Goal: Use online tool/utility: Use online tool/utility

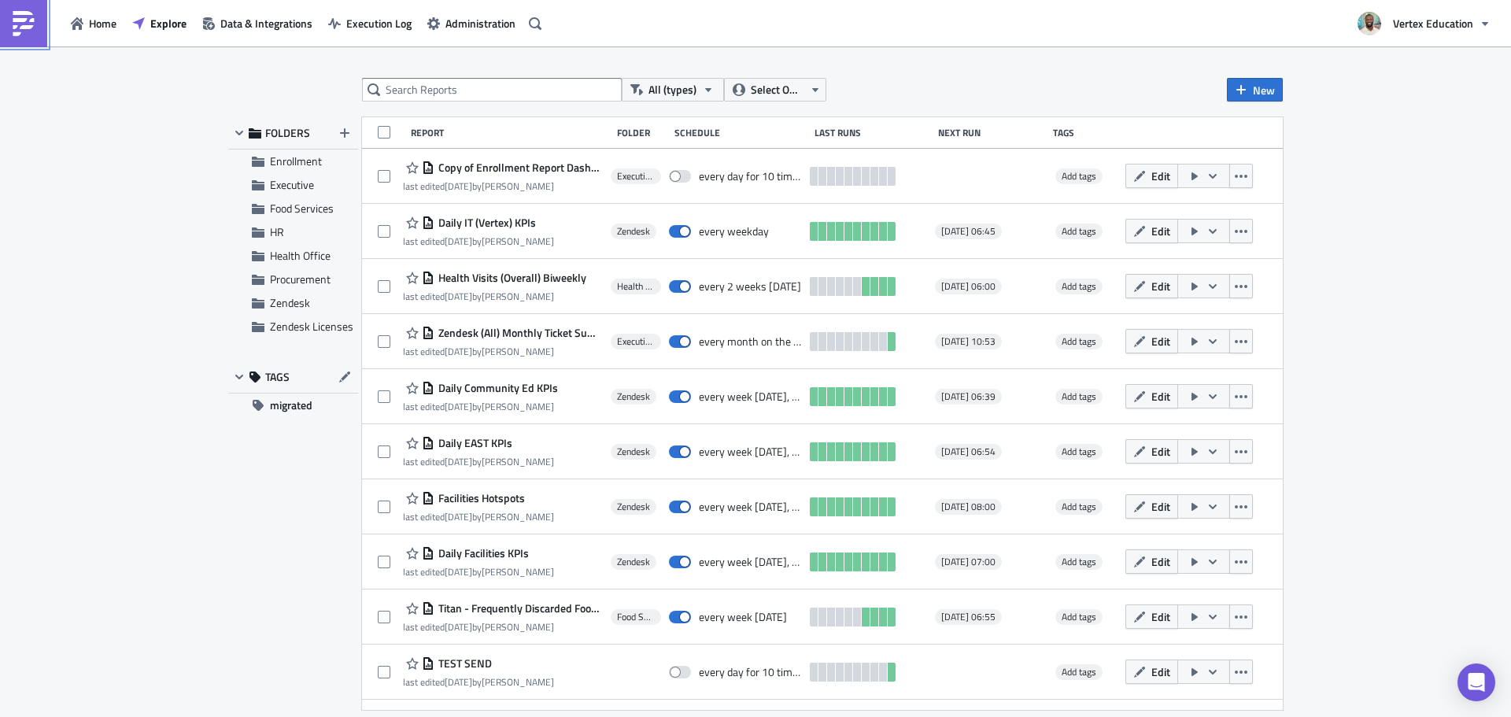
click at [0, 34] on link at bounding box center [23, 23] width 47 height 47
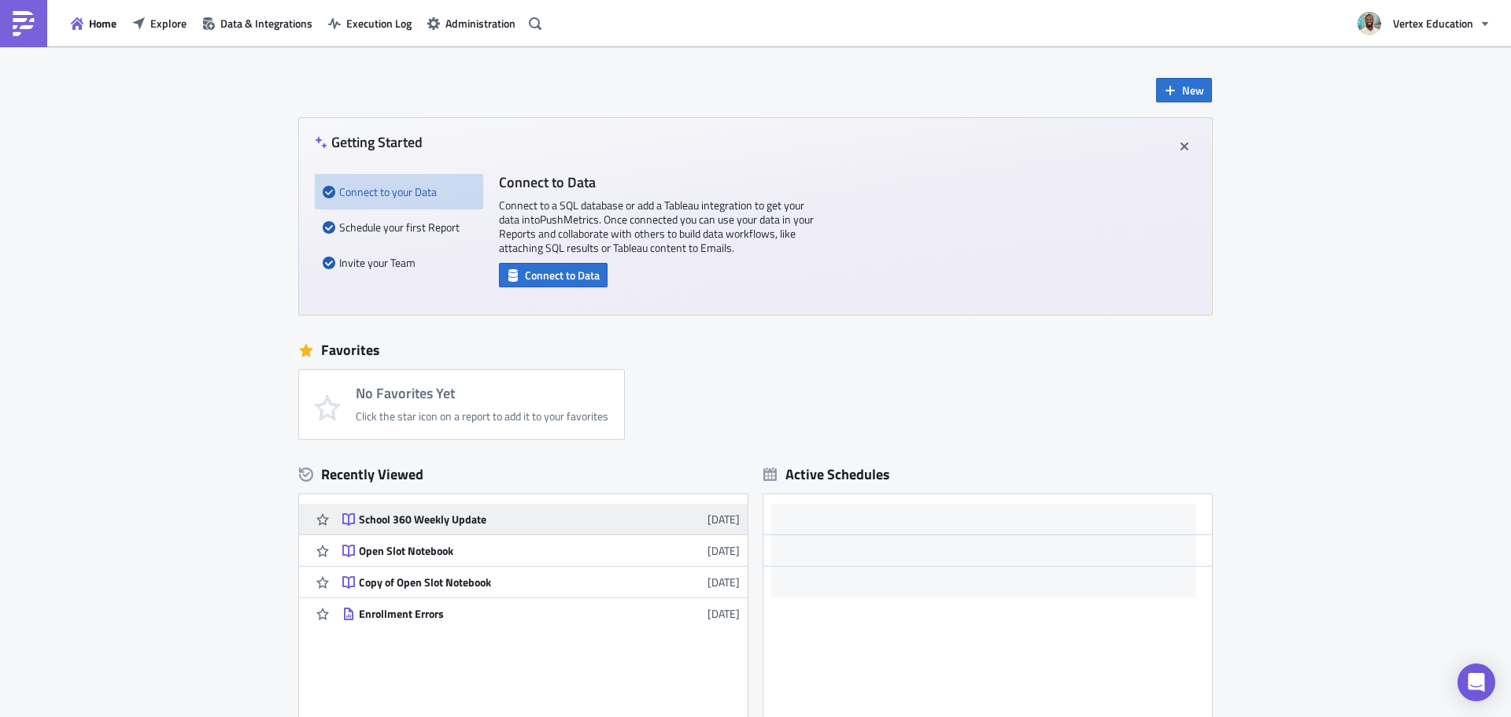
click at [456, 513] on div "School 360 Weekly Update" at bounding box center [496, 519] width 275 height 14
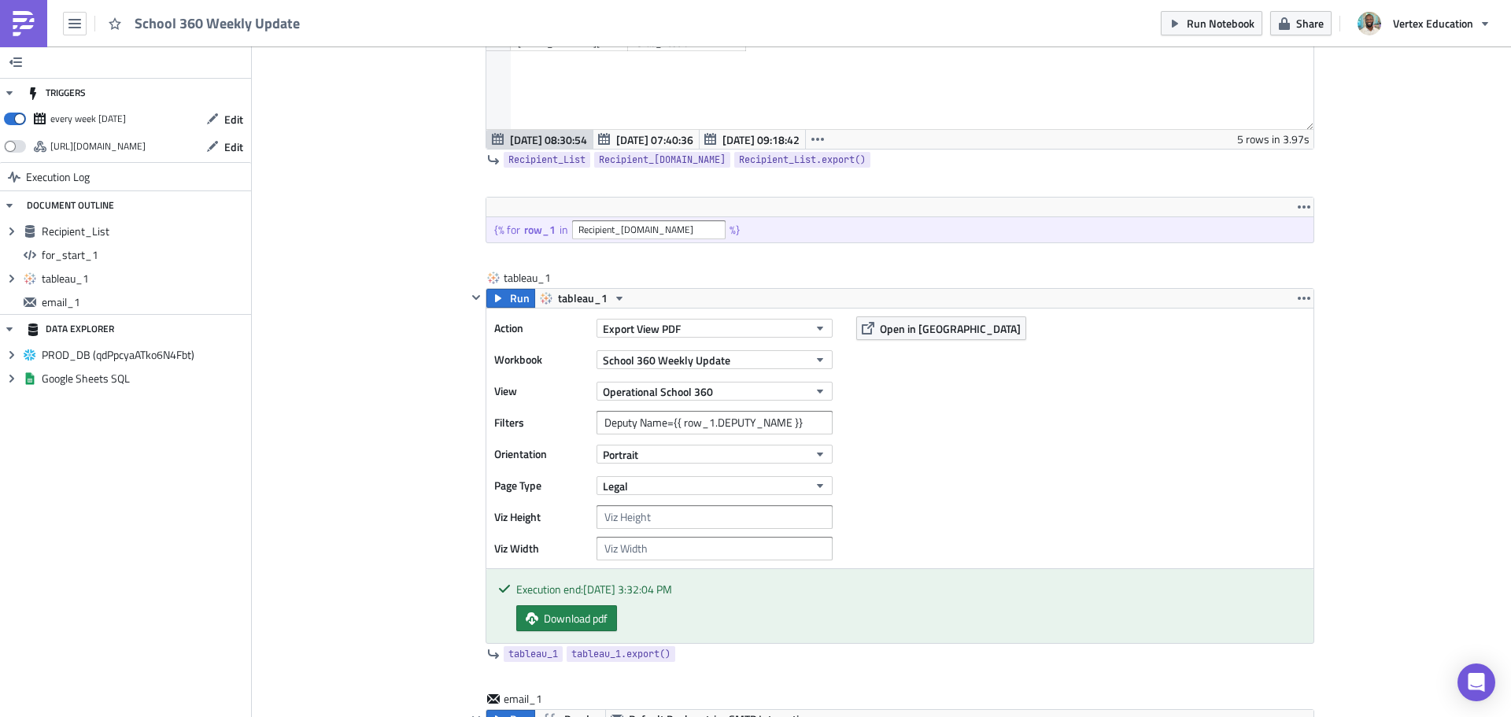
scroll to position [25, 0]
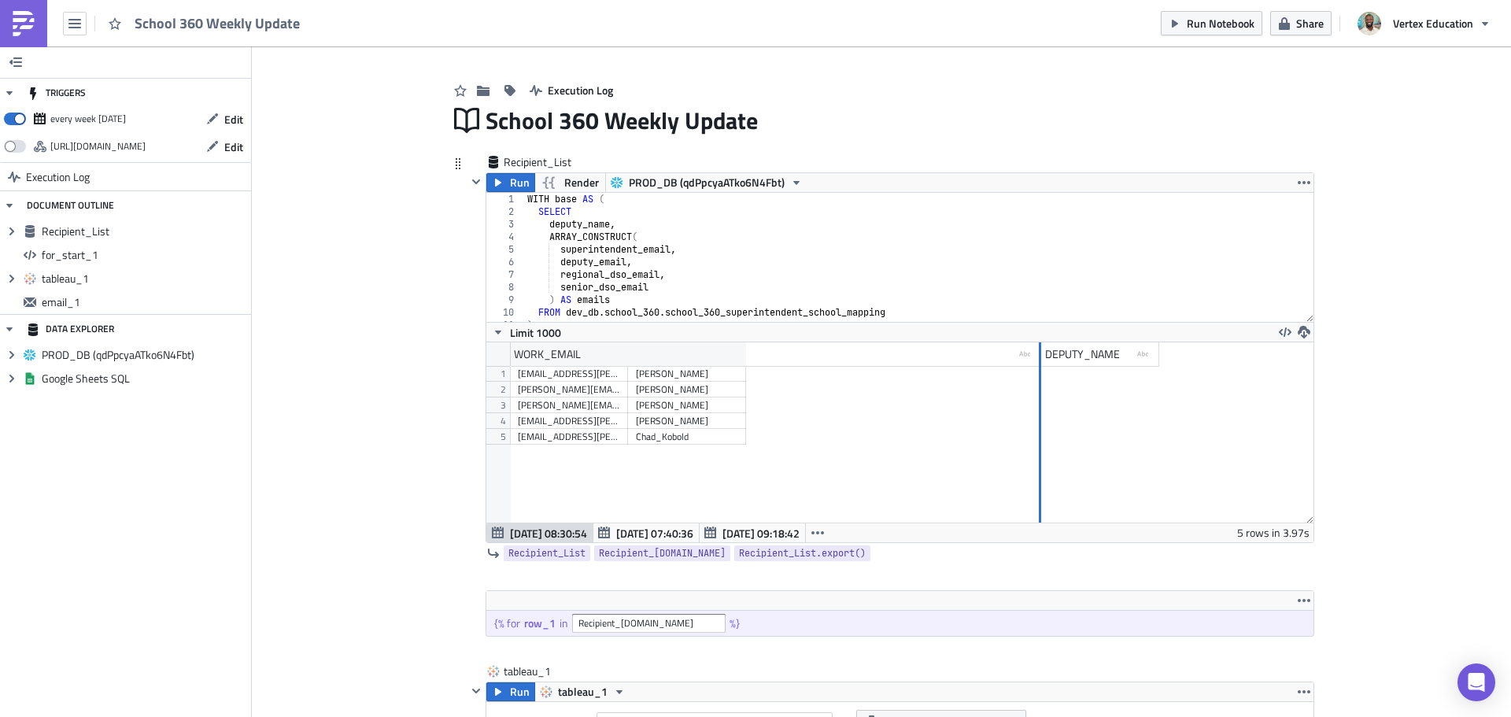
drag, startPoint x: 618, startPoint y: 354, endPoint x: 1037, endPoint y: 376, distance: 419.2
click at [1035, 377] on div "WORK_EMAIL type-text Created with Sketch. DEPUTY_NAME type-text Created with Sk…" at bounding box center [899, 432] width 827 height 180
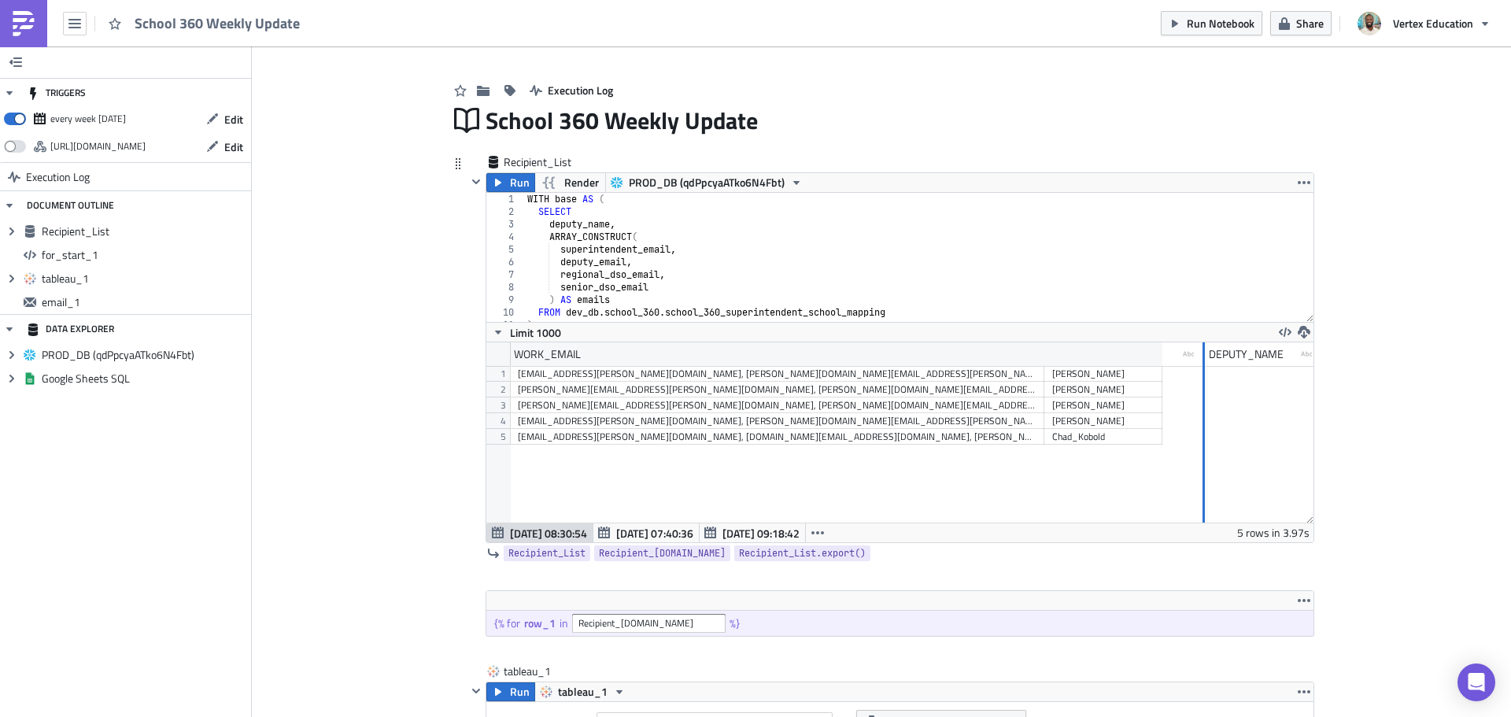
drag, startPoint x: 1038, startPoint y: 353, endPoint x: 1222, endPoint y: 375, distance: 185.5
click at [1217, 376] on div "WORK_EMAIL type-text Created with Sketch. DEPUTY_NAME type-text Created with Sk…" at bounding box center [899, 432] width 827 height 180
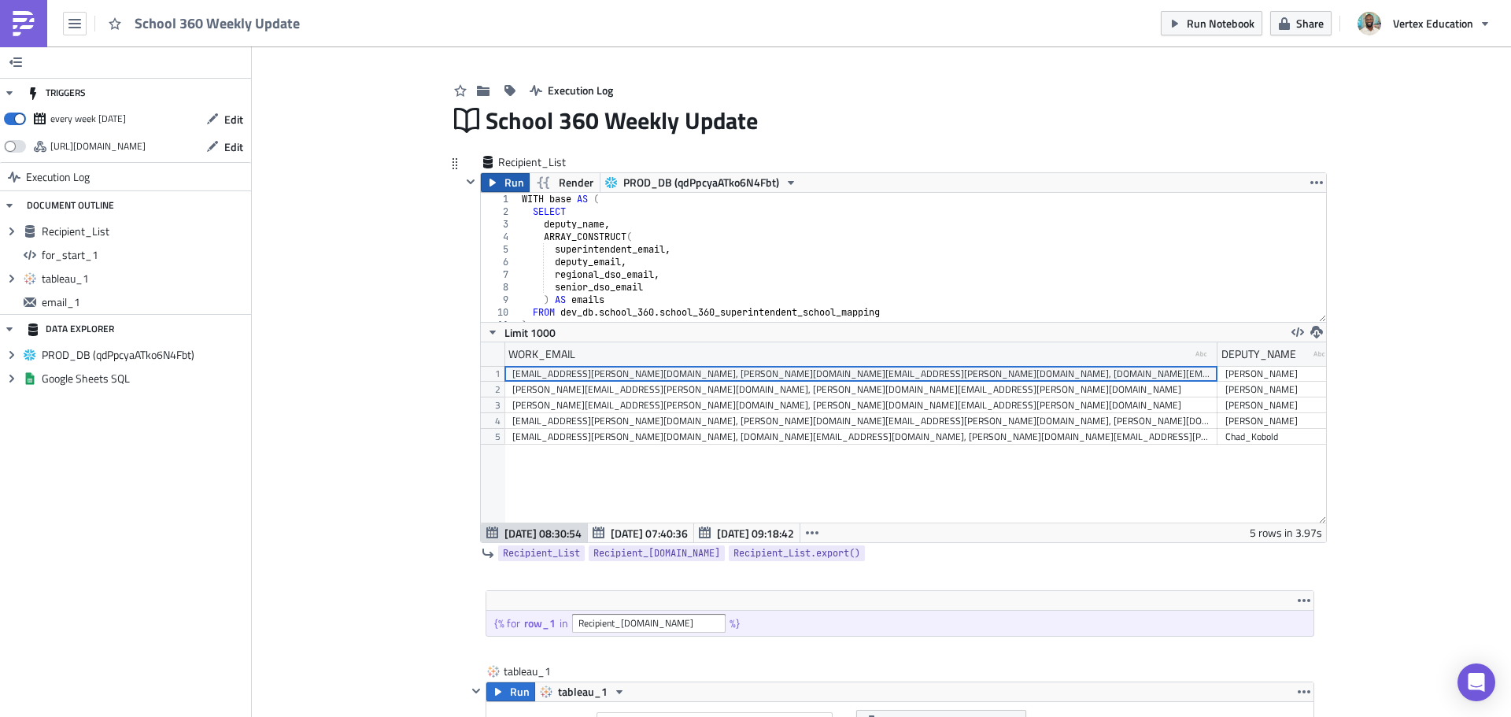
click at [512, 179] on span "Run" at bounding box center [514, 182] width 20 height 19
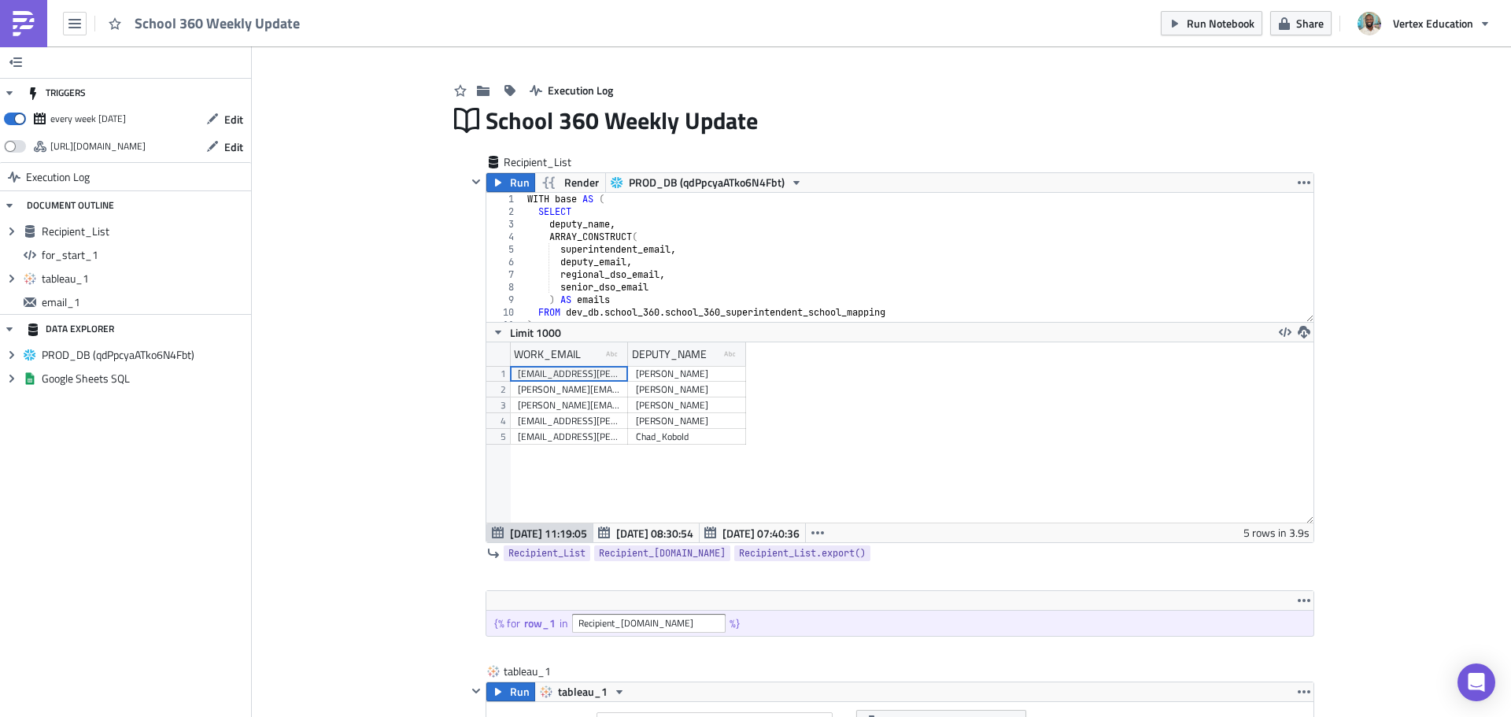
scroll to position [180, 826]
drag, startPoint x: 585, startPoint y: 374, endPoint x: 587, endPoint y: 437, distance: 63.0
click at [587, 366] on div "[EMAIL_ADDRESS][PERSON_NAME][DOMAIN_NAME], [PERSON_NAME][DOMAIN_NAME][EMAIL_ADD…" at bounding box center [628, 366] width 236 height 0
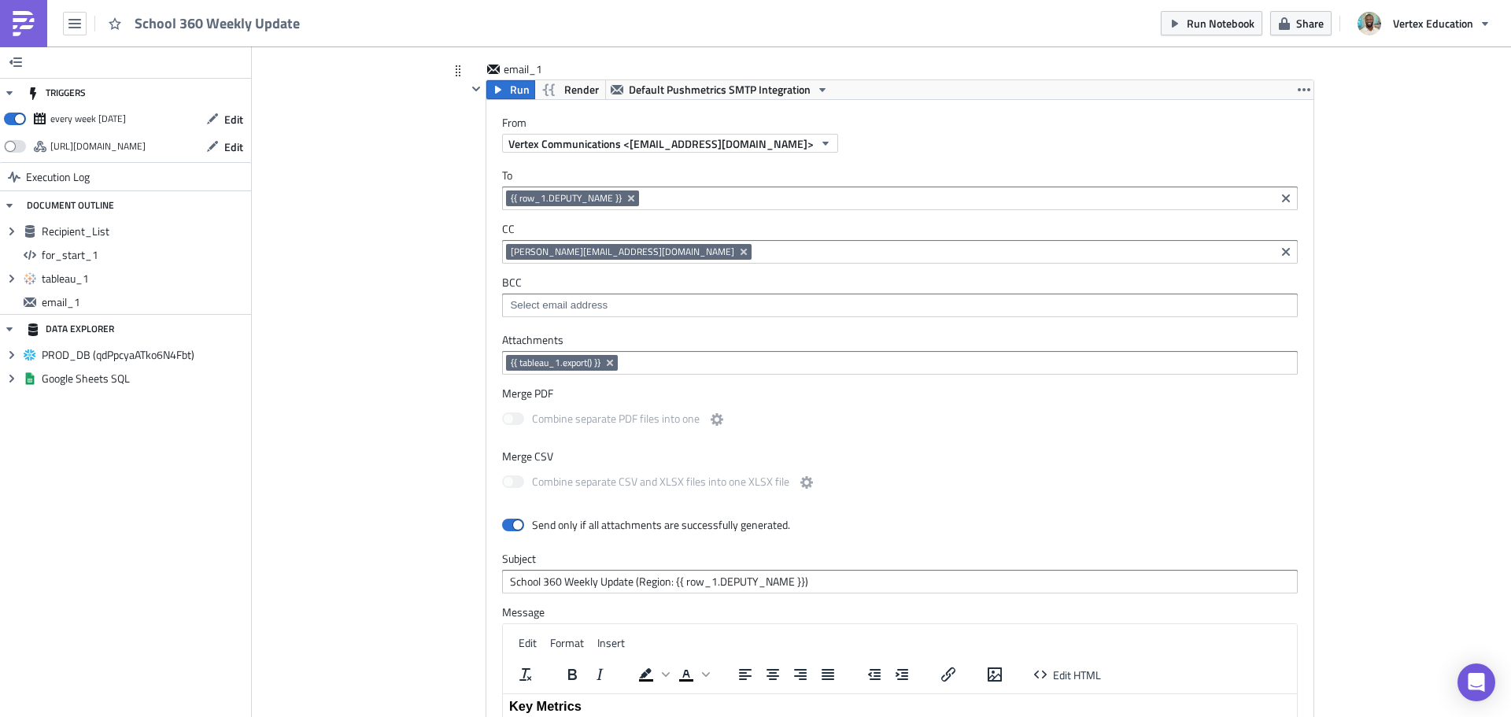
scroll to position [969, 0]
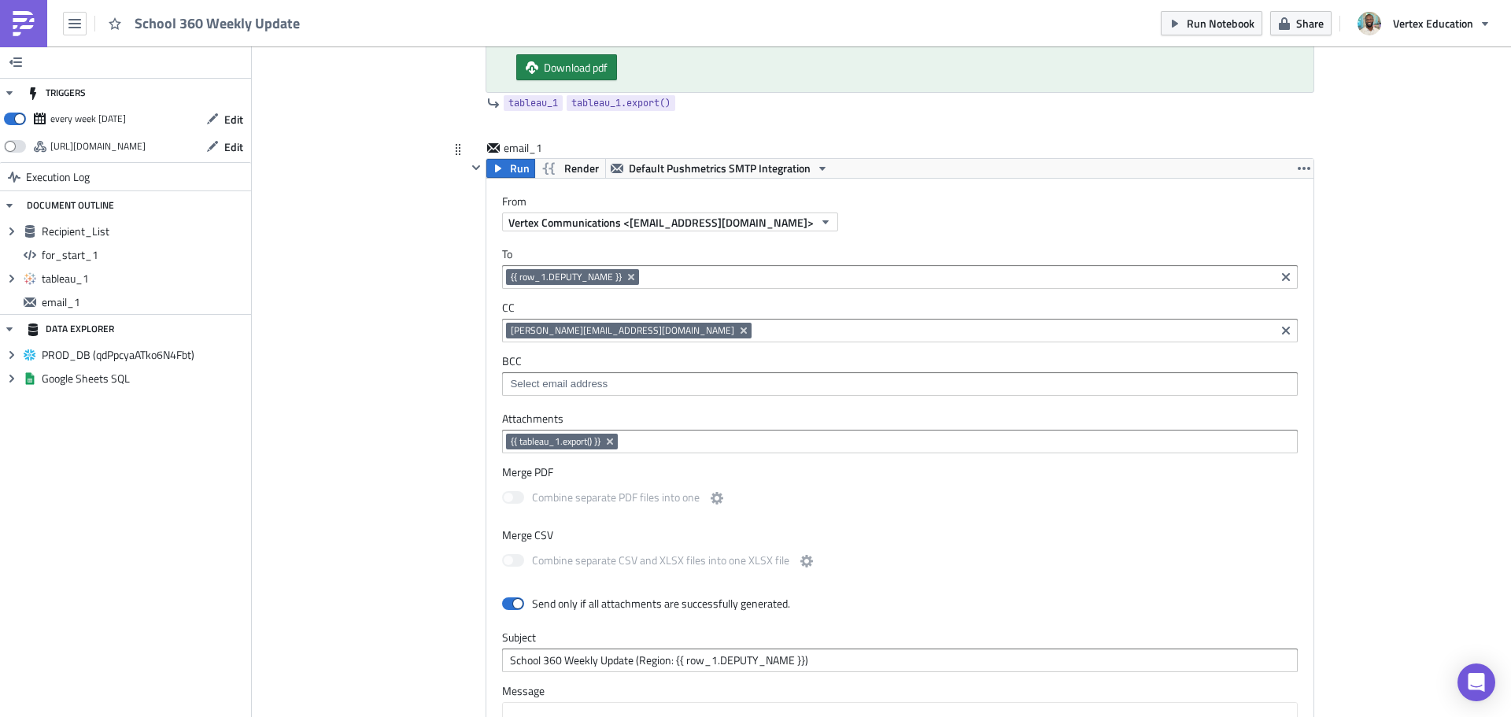
click at [666, 272] on input at bounding box center [957, 277] width 628 height 16
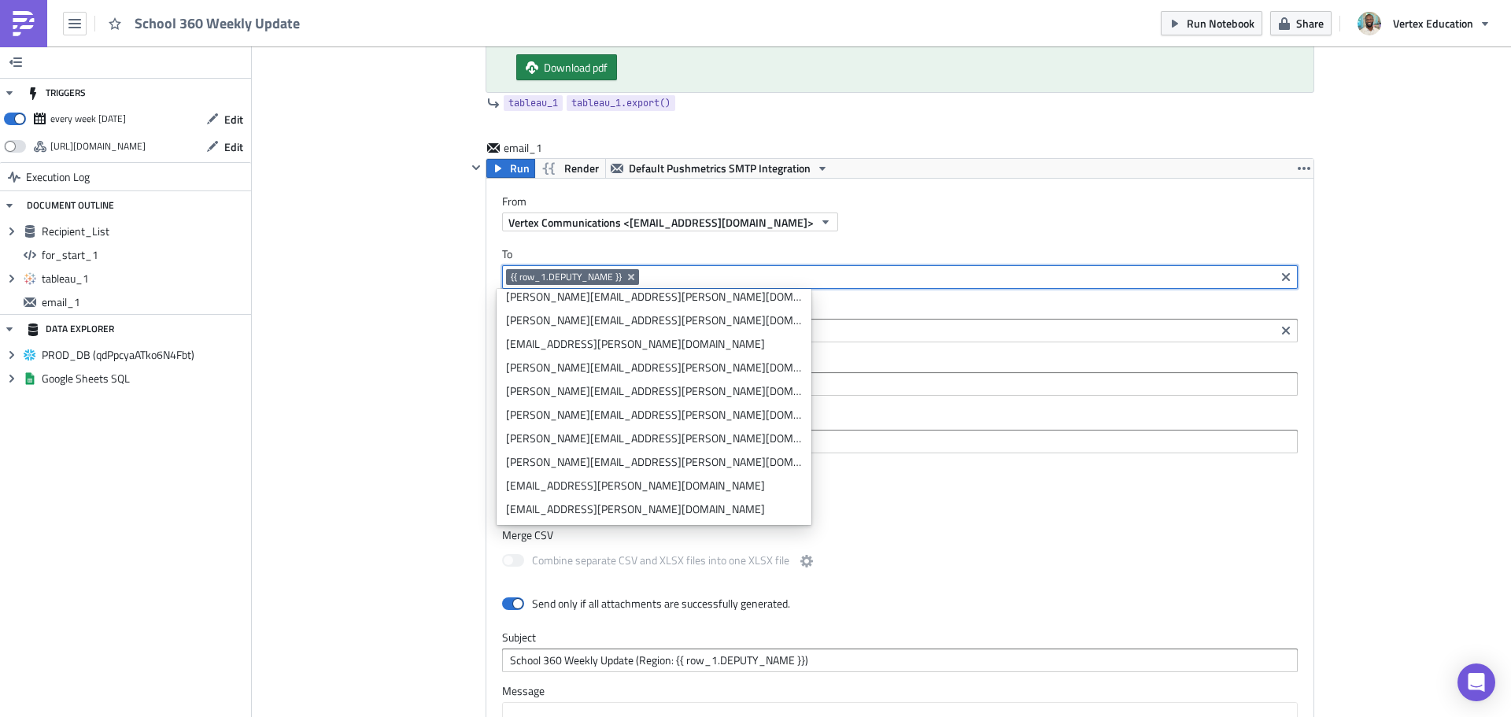
scroll to position [1755, 0]
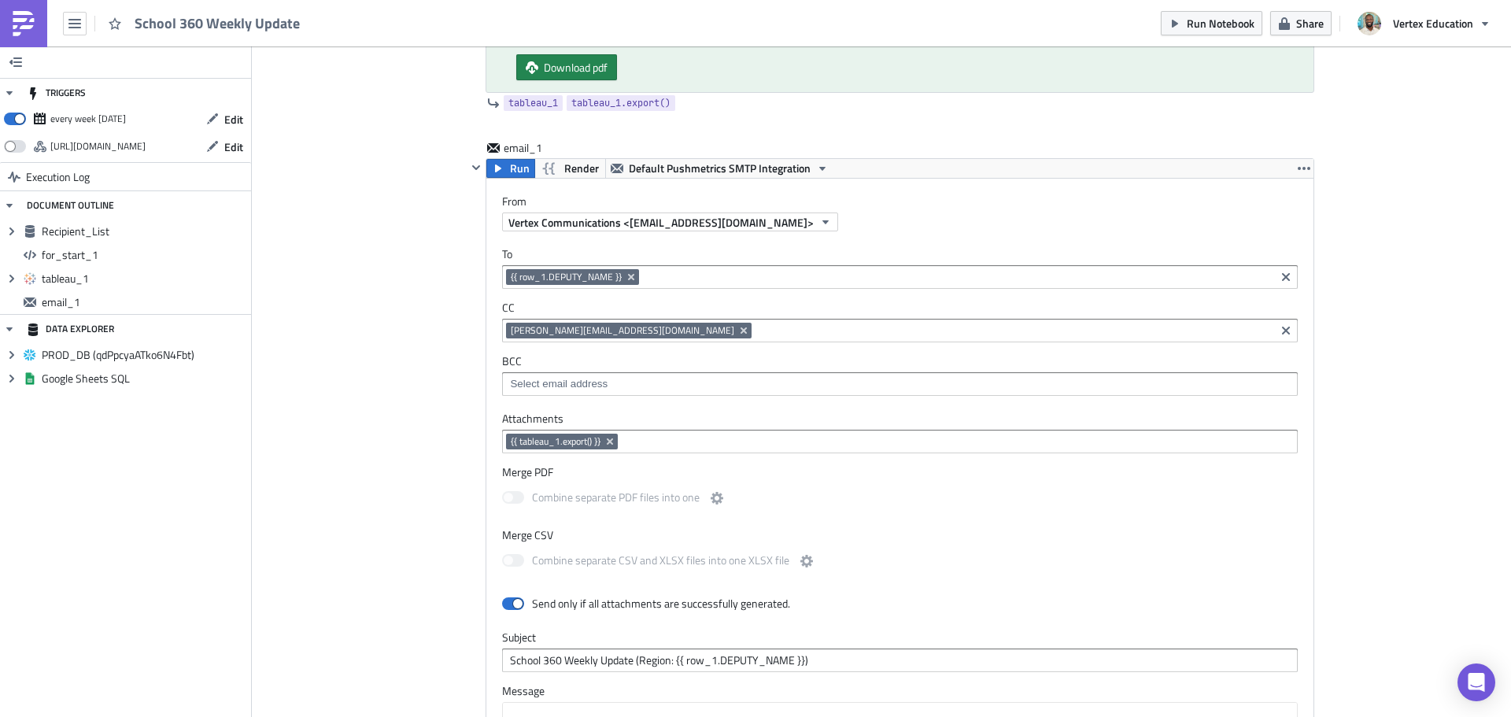
click at [1373, 264] on div "Add Image Execution Log School 360 Weekly Update Recipient_List Run Render PROD…" at bounding box center [881, 134] width 1259 height 2114
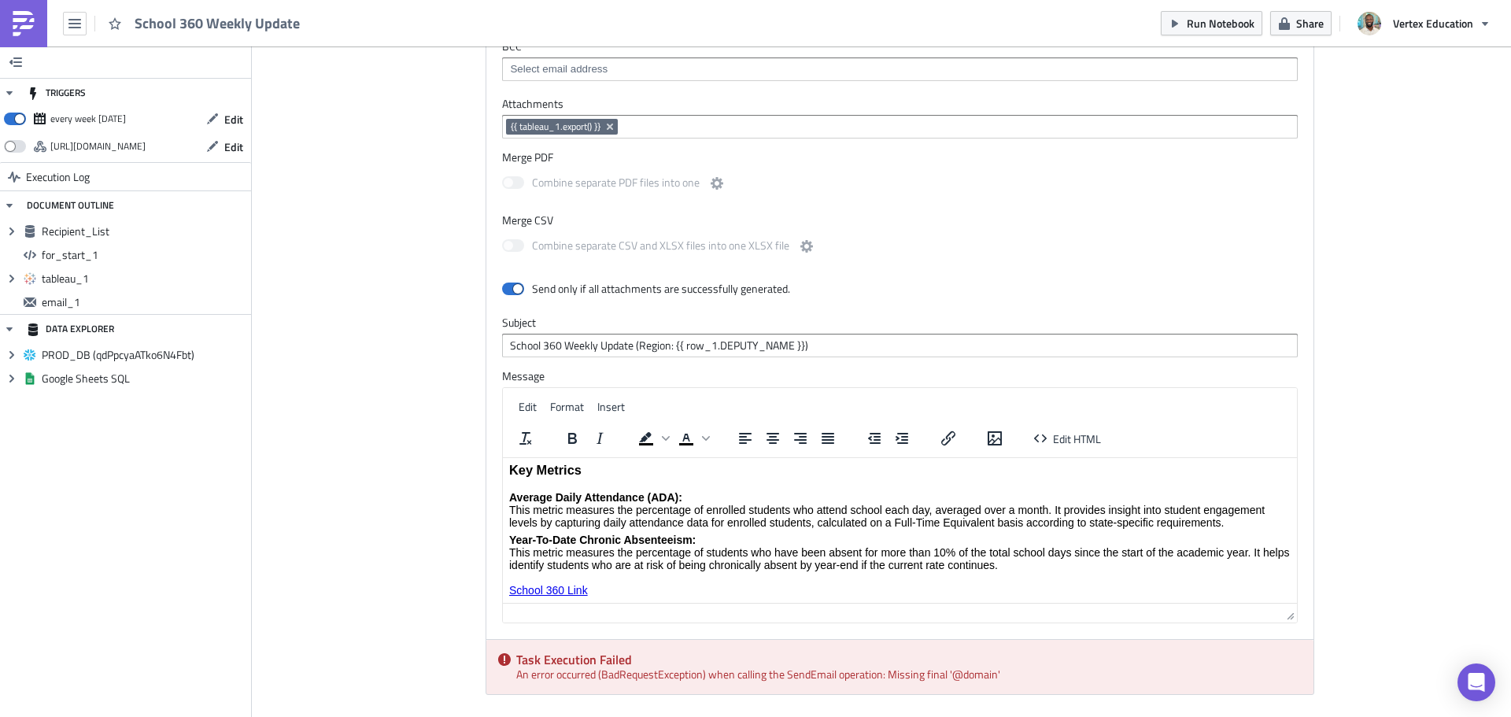
scroll to position [1442, 0]
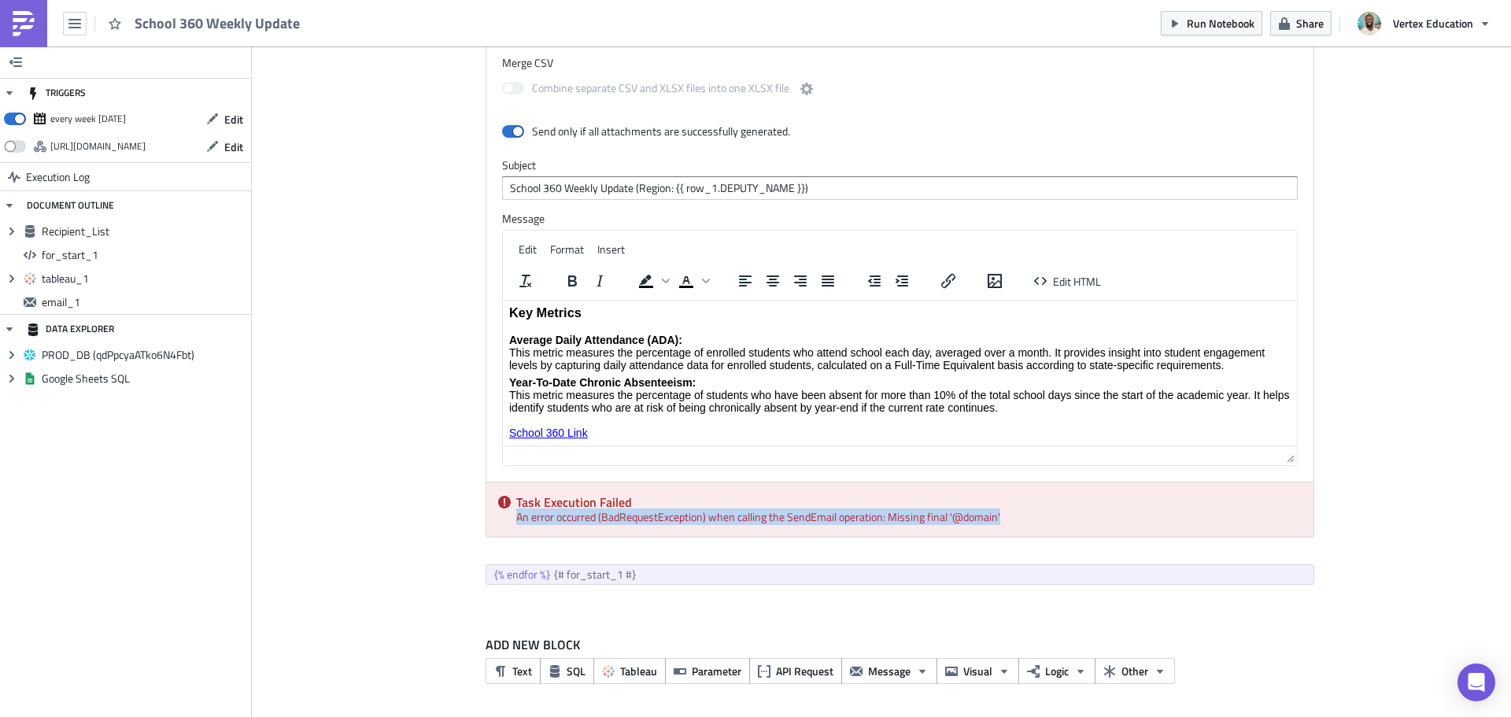
drag, startPoint x: 1007, startPoint y: 517, endPoint x: 503, endPoint y: 513, distance: 504.4
click at [503, 513] on div "Task Execution Failed An error occurred (BadRequestException) when calling the …" at bounding box center [899, 509] width 827 height 54
copy div "An error occurred (BadRequestException) when calling the SendEmail operation: M…"
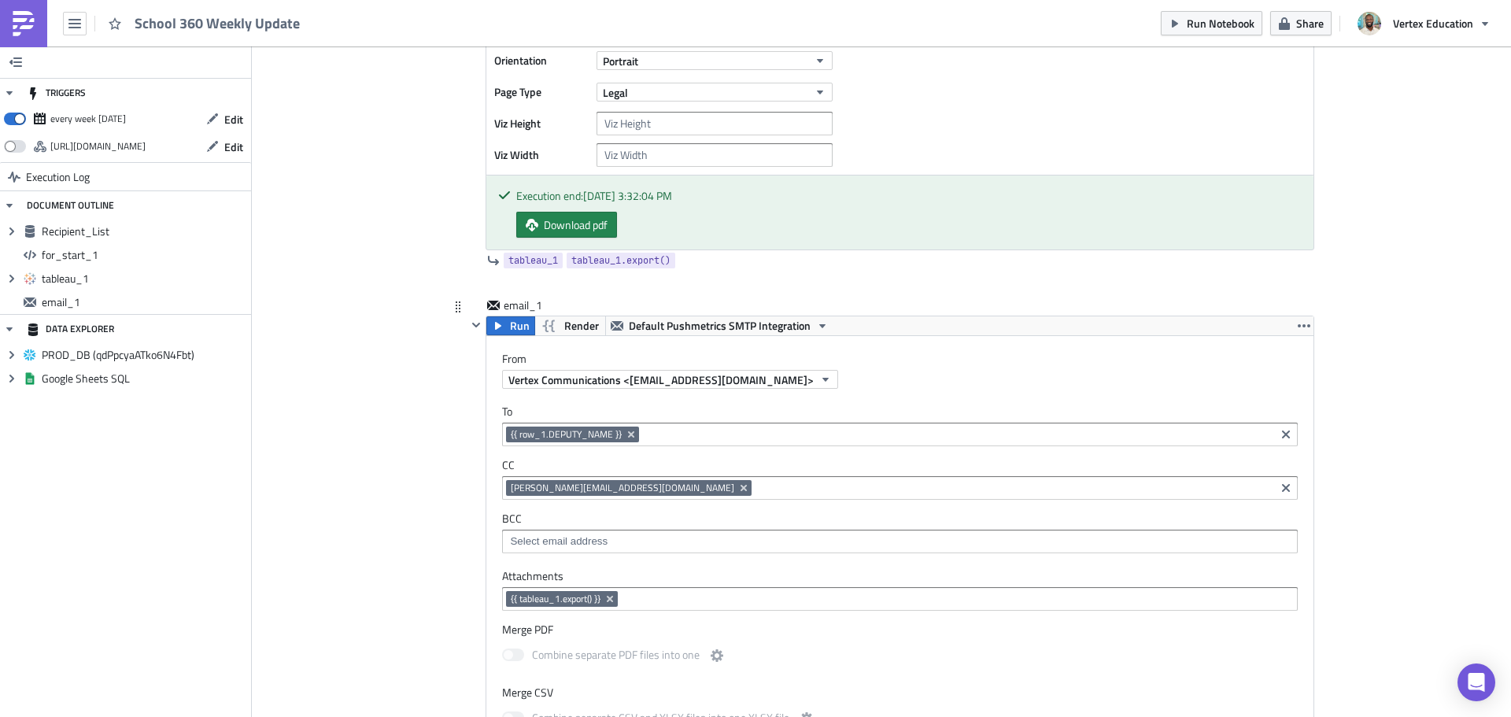
scroll to position [655, 0]
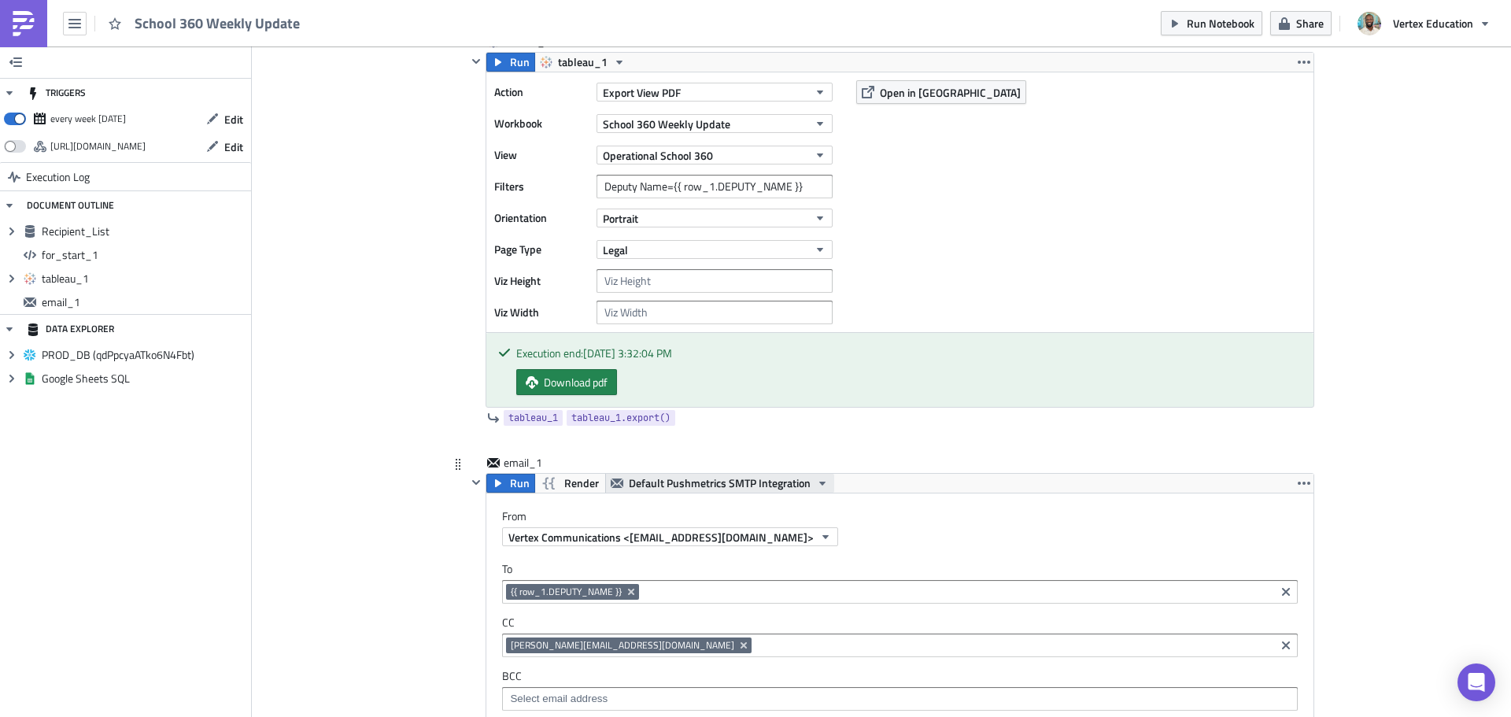
click at [792, 478] on span "Default Pushmetrics SMTP Integration" at bounding box center [720, 483] width 182 height 19
click at [1350, 406] on div "Add Image Execution Log School 360 Weekly Update Recipient_List Run Render PROD…" at bounding box center [881, 449] width 1259 height 2114
click at [751, 541] on span "Vertex Communications <[EMAIL_ADDRESS][DOMAIN_NAME]>" at bounding box center [660, 537] width 305 height 17
click at [1370, 434] on div "Add Image Execution Log School 360 Weekly Update Recipient_List Run Render PROD…" at bounding box center [881, 449] width 1259 height 2114
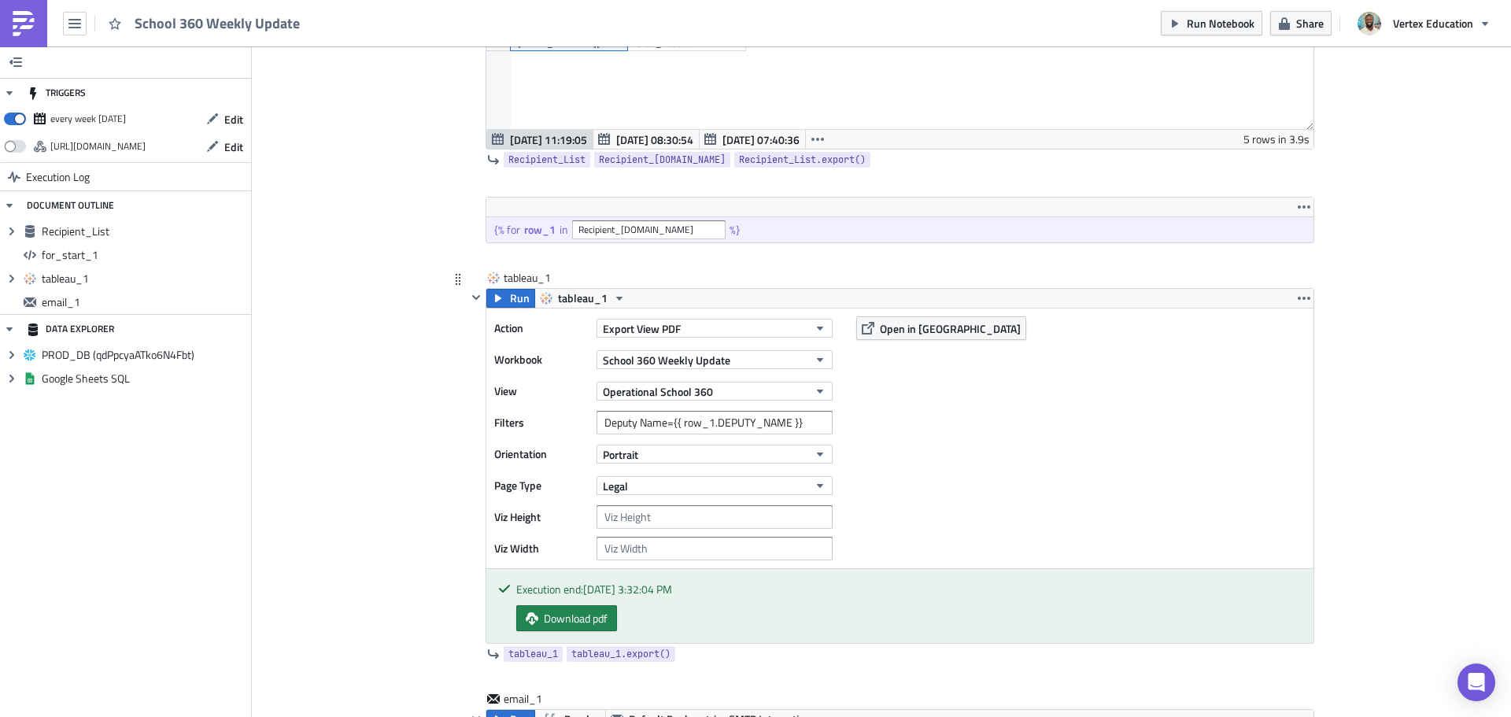
scroll to position [576, 0]
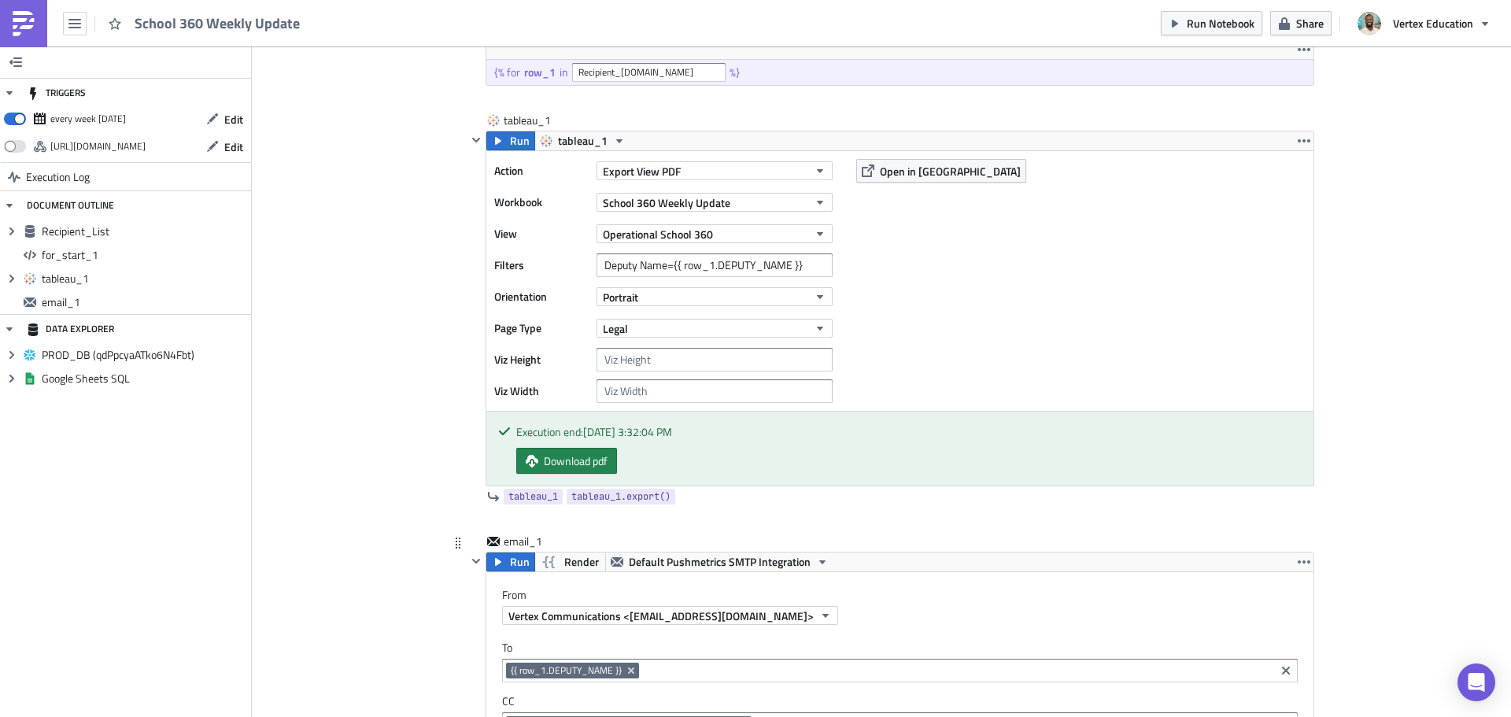
click at [599, 669] on span "{{ row_1.DEPUTY_NAME }}" at bounding box center [566, 670] width 111 height 13
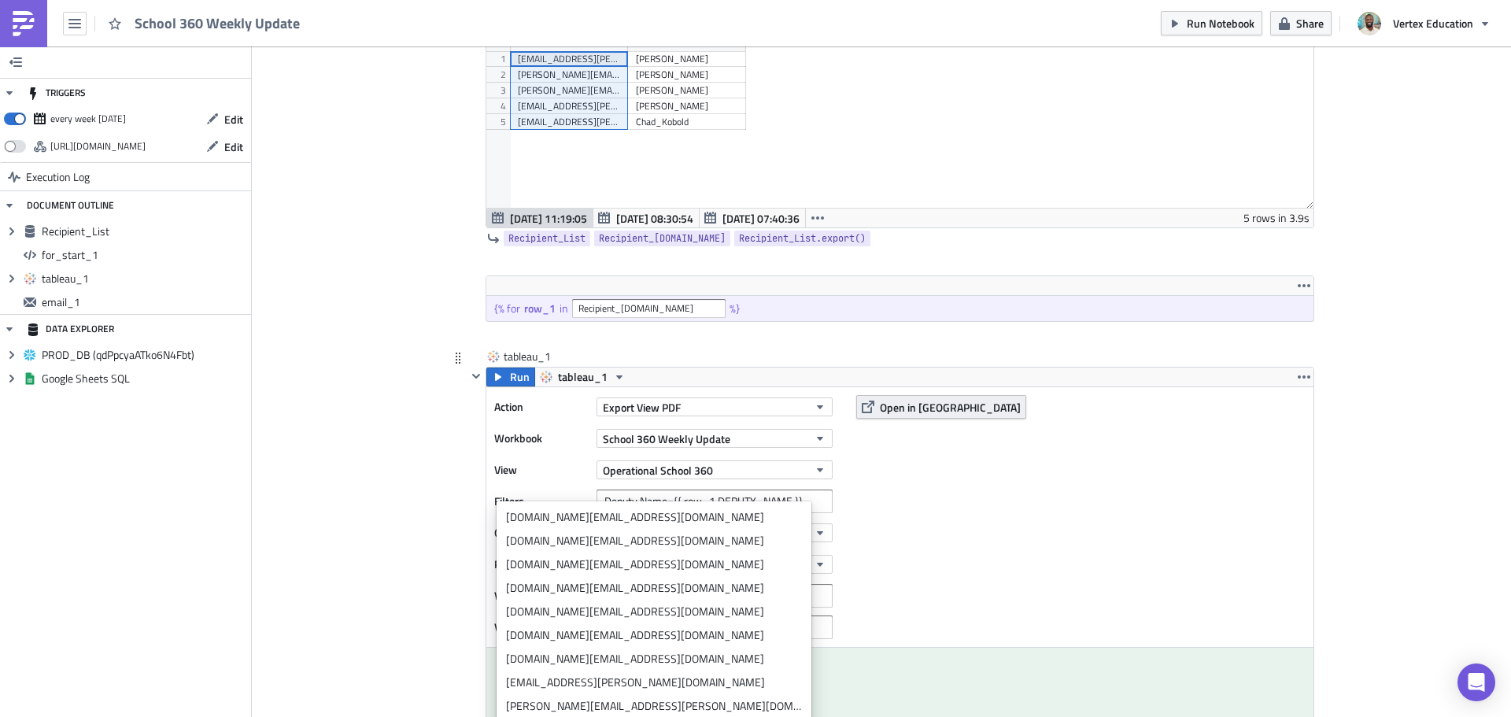
scroll to position [183, 0]
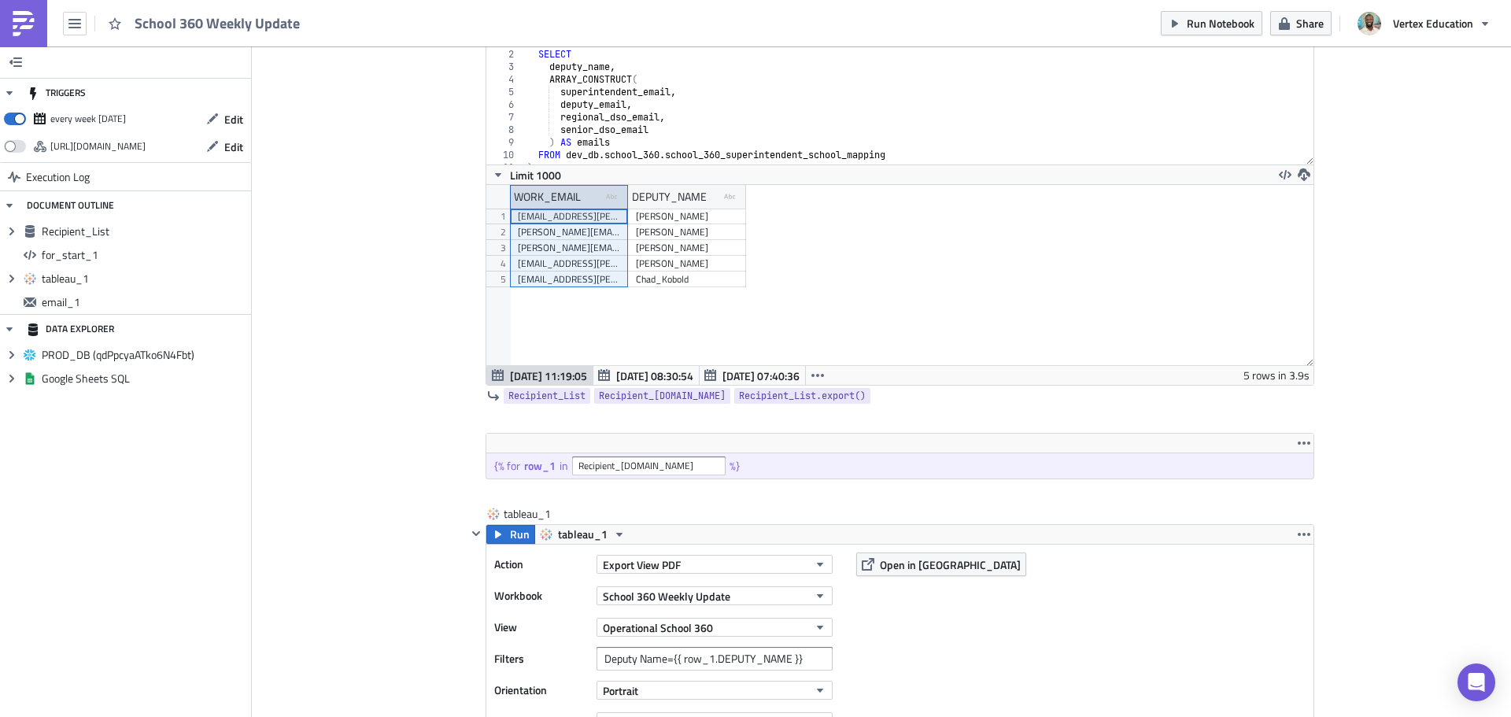
drag, startPoint x: 574, startPoint y: 195, endPoint x: 539, endPoint y: 195, distance: 35.4
click at [539, 195] on div "WORK_EMAIL" at bounding box center [547, 197] width 67 height 24
click at [536, 195] on div "WORK_EMAIL" at bounding box center [547, 197] width 67 height 24
click at [579, 200] on div "WORK_EMAIL type-text Created with Sketch." at bounding box center [569, 197] width 118 height 24
click at [543, 189] on div "WORK_EMAIL" at bounding box center [547, 197] width 67 height 24
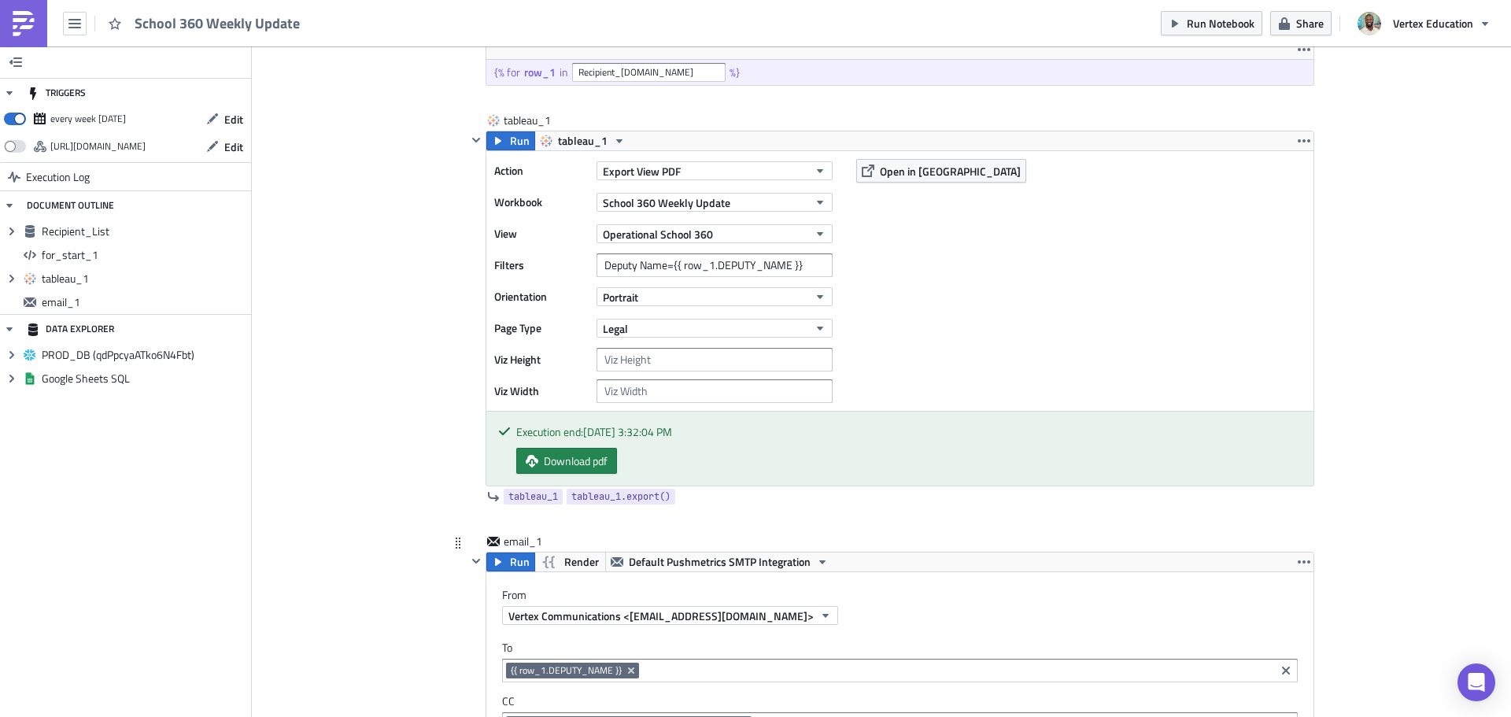
scroll to position [733, 0]
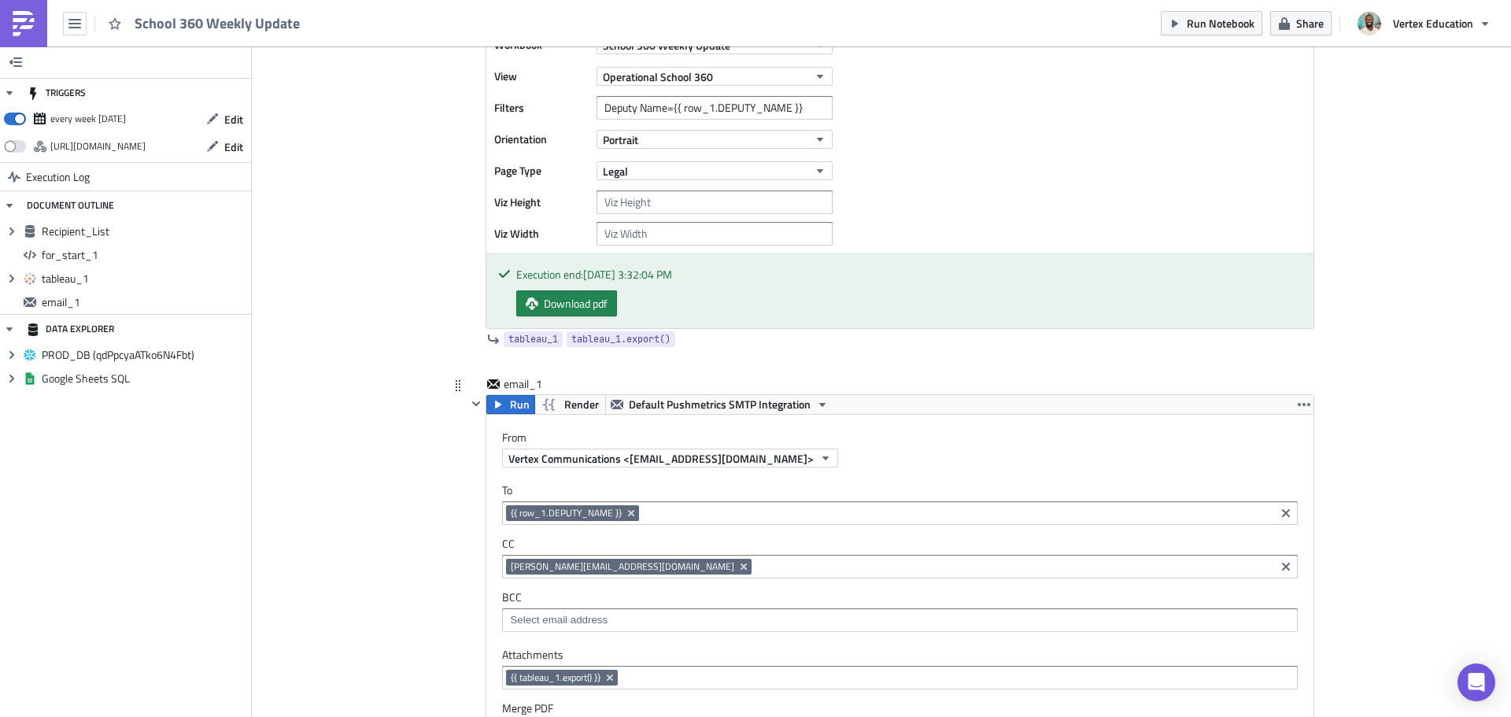
click at [596, 508] on span "{{ row_1.DEPUTY_NAME }}" at bounding box center [566, 513] width 111 height 13
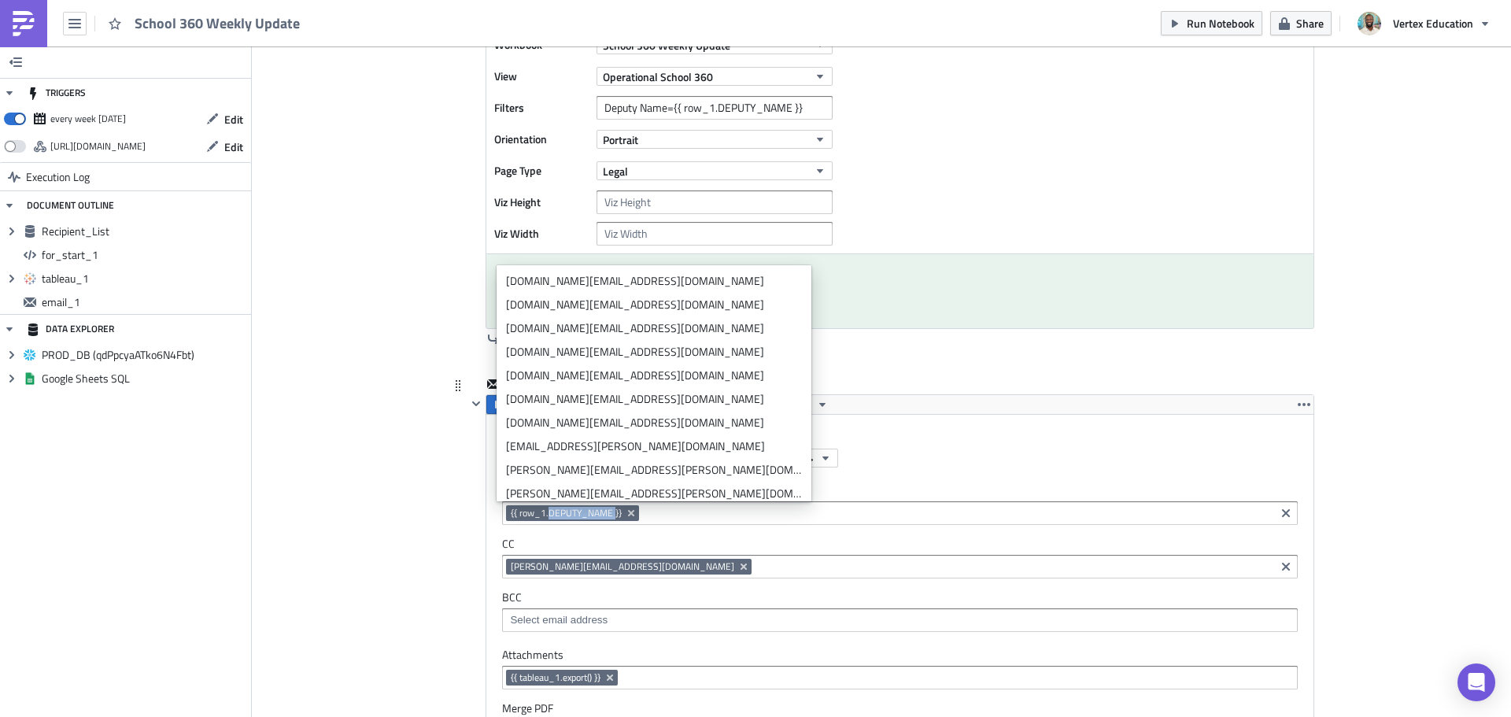
click at [596, 508] on span "{{ row_1.DEPUTY_NAME }}" at bounding box center [566, 513] width 111 height 13
click at [596, 509] on span "{{ row_1.DEPUTY_NAME }}" at bounding box center [566, 513] width 111 height 13
click at [596, 517] on span "{{ row_1.DEPUTY_NAME }}" at bounding box center [566, 513] width 111 height 13
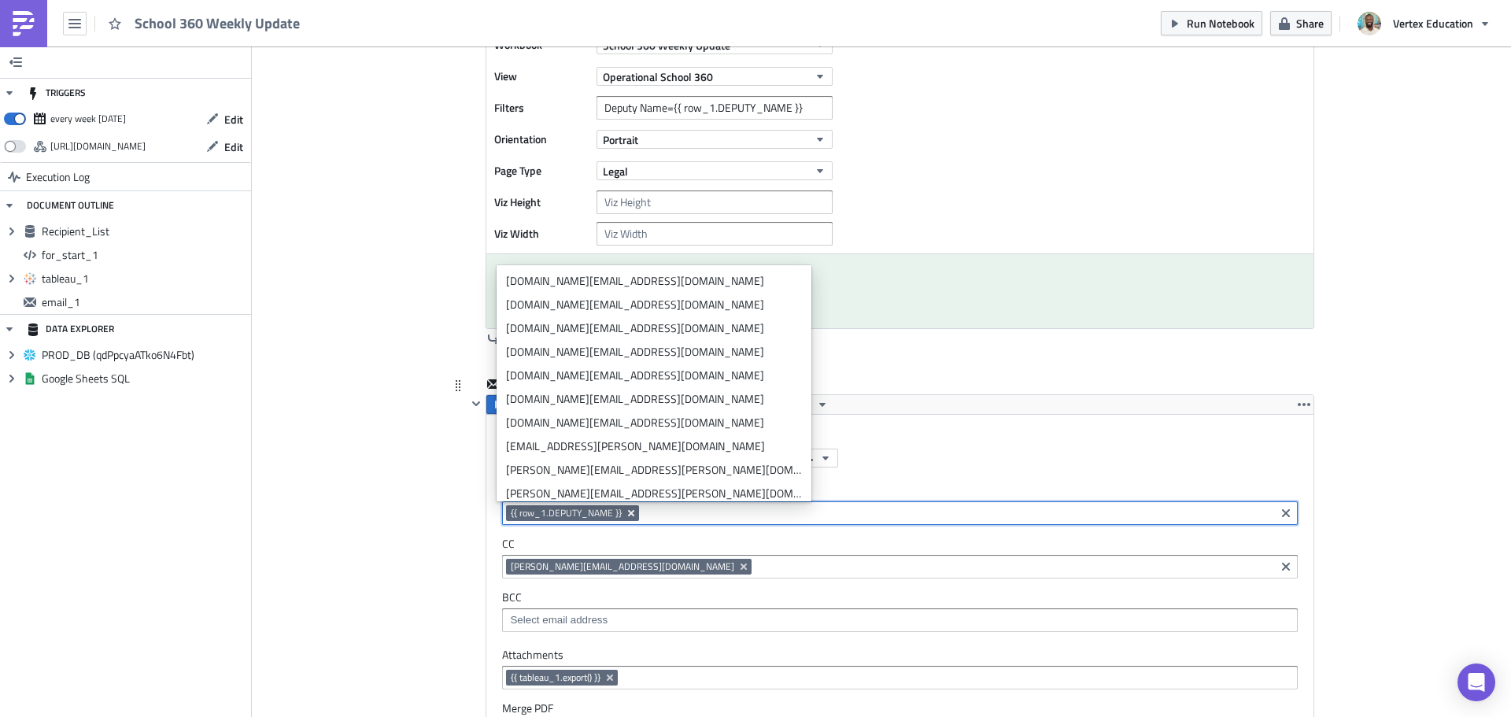
click at [625, 512] on icon "Remove Tag" at bounding box center [631, 513] width 13 height 13
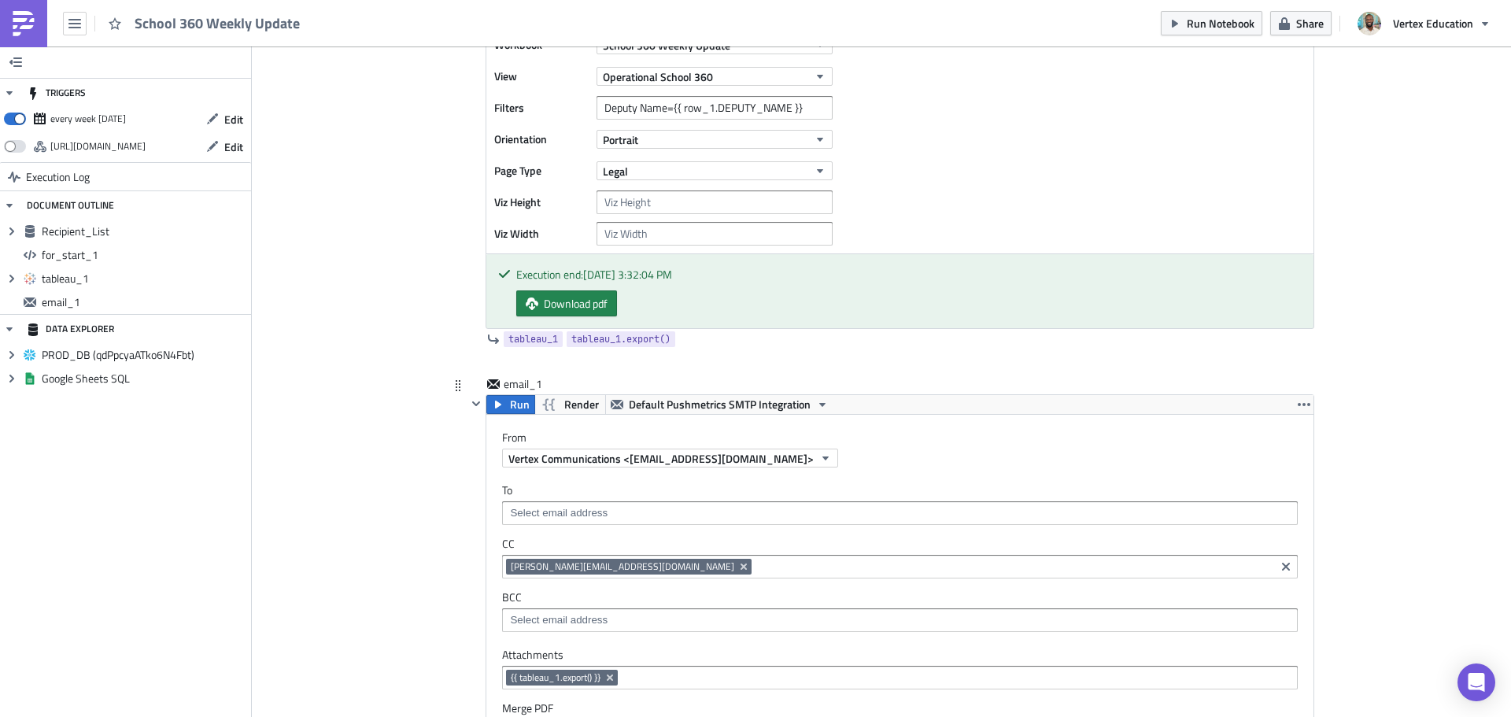
click at [1389, 347] on div "Add Image Execution Log School 360 Weekly Update Recipient_List Run Render PROD…" at bounding box center [881, 370] width 1259 height 2114
drag, startPoint x: 798, startPoint y: 106, endPoint x: 669, endPoint y: 110, distance: 129.1
click at [669, 110] on input "Deputy Name={{ row_1.DEPUTY_NAME }}" at bounding box center [714, 108] width 236 height 24
click at [543, 509] on input at bounding box center [899, 513] width 786 height 16
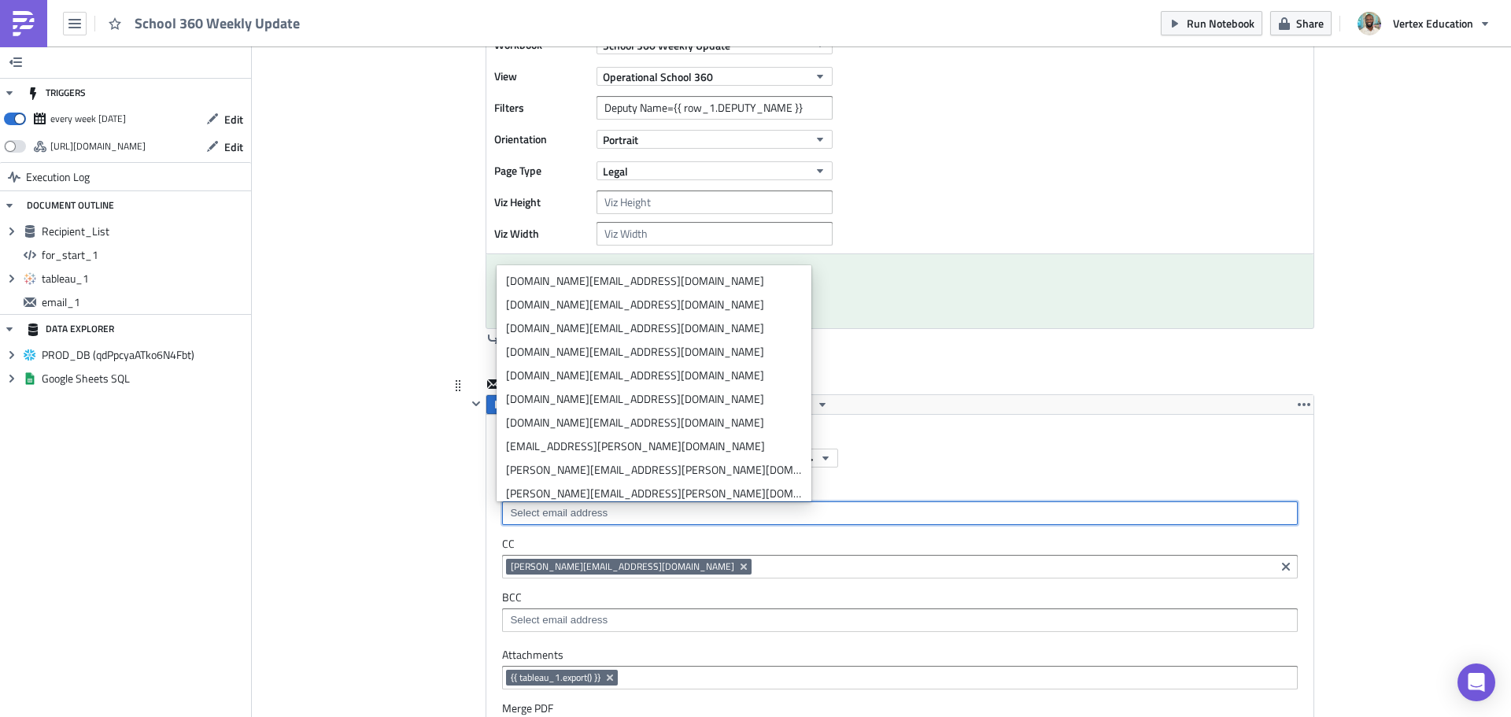
paste input "{{ row_1.DEPUTY_NAME }}"
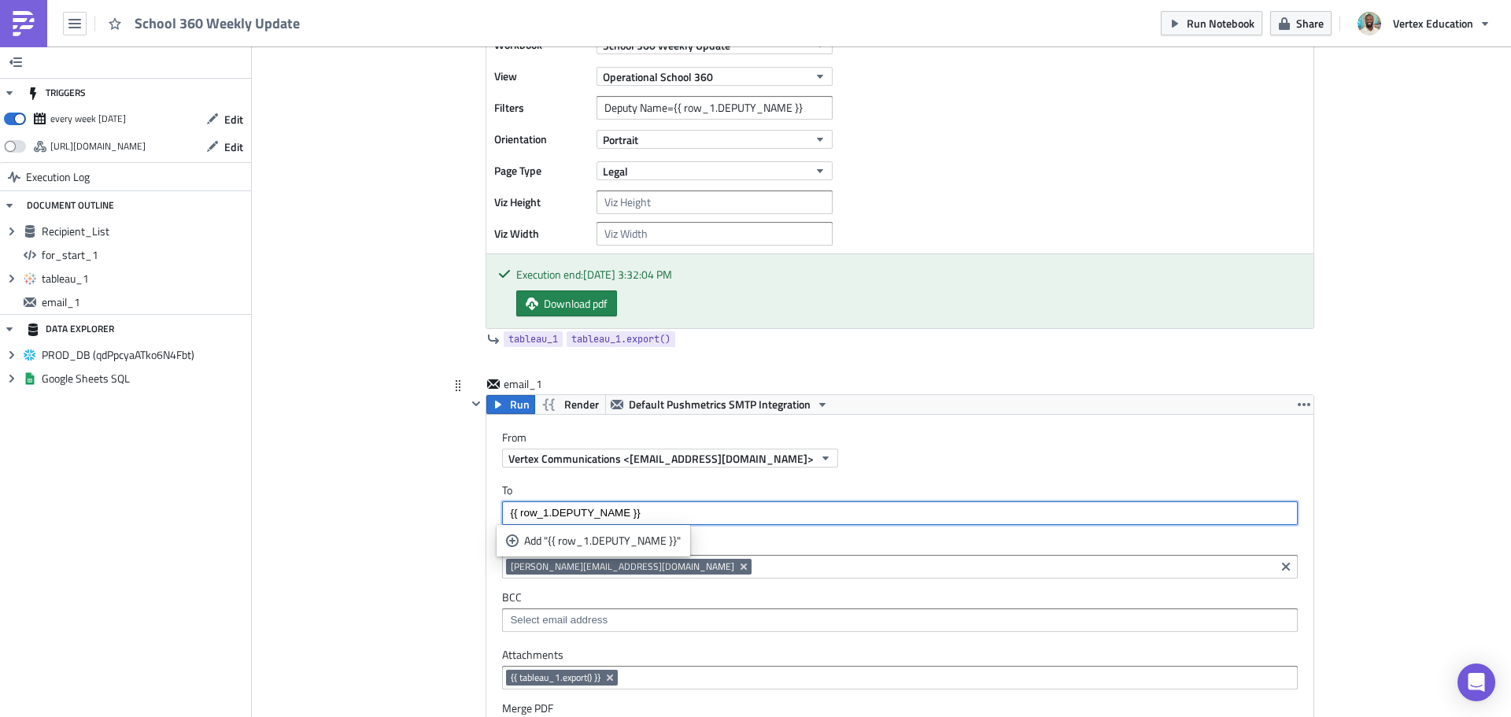
click at [622, 511] on input "{{ row_1.DEPUTY_NAME }}" at bounding box center [899, 513] width 786 height 16
type input "{{ row_[DOMAIN_NAME]_EMAIL }}"
click at [574, 542] on div "Add "{{ row_[DOMAIN_NAME]_EMAIL }}"" at bounding box center [621, 541] width 194 height 16
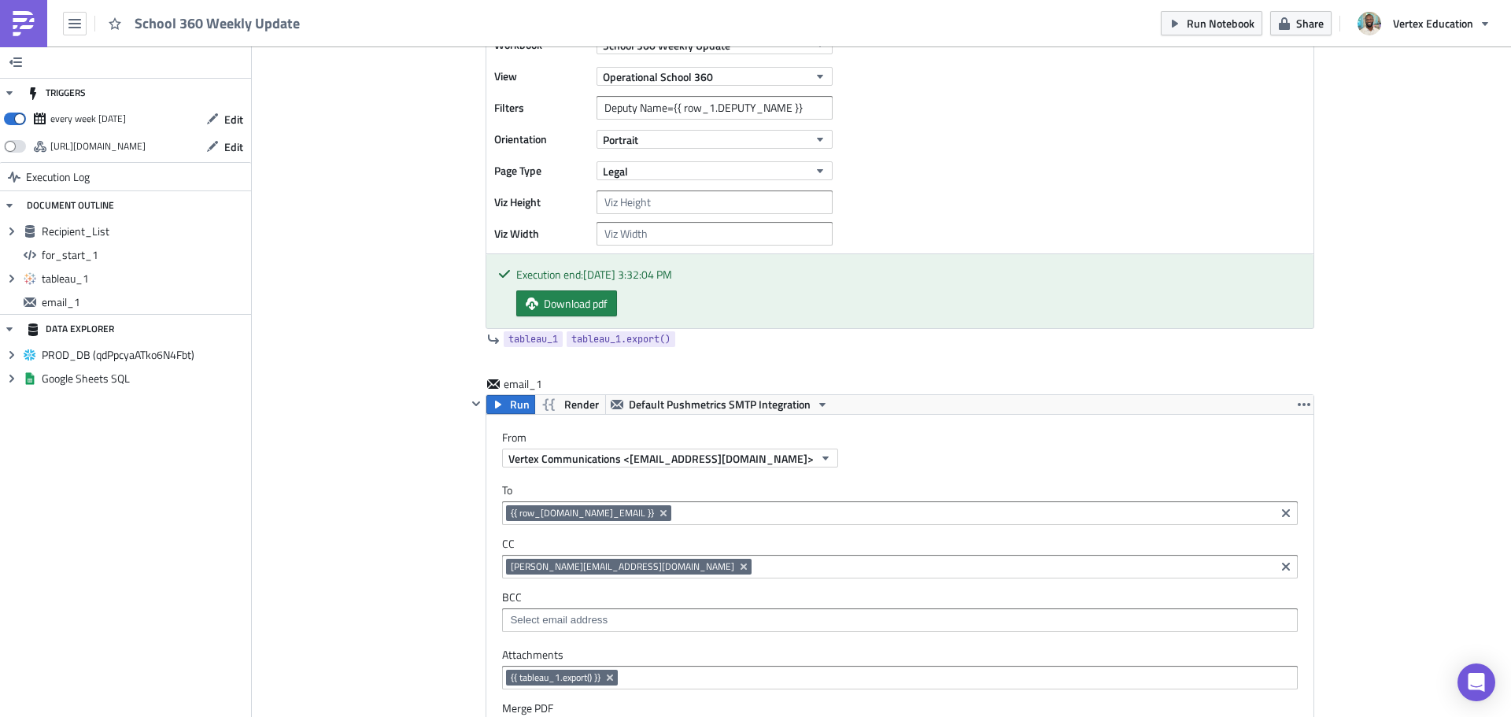
click at [1346, 467] on div "Add Image Execution Log School 360 Weekly Update Recipient_List Run Render PROD…" at bounding box center [881, 370] width 1259 height 2114
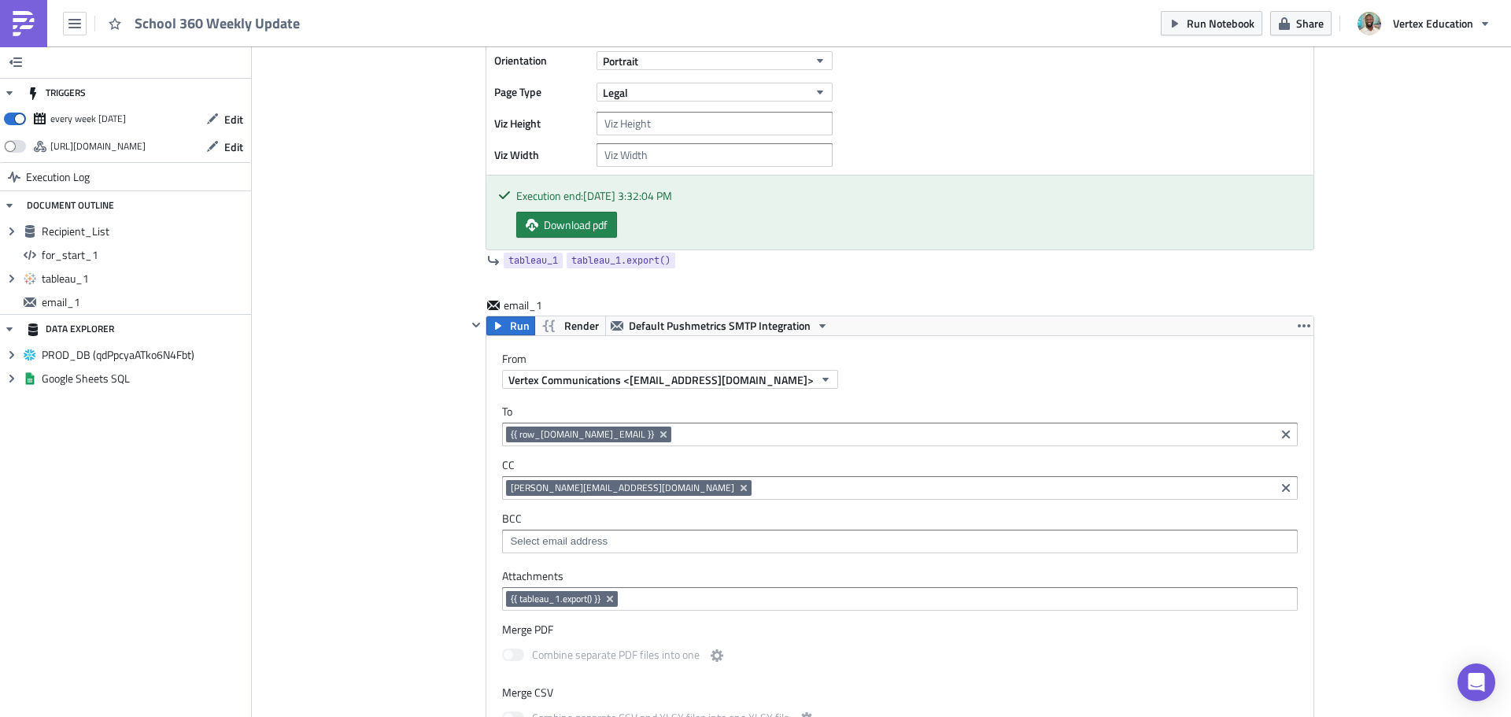
scroll to position [419, 0]
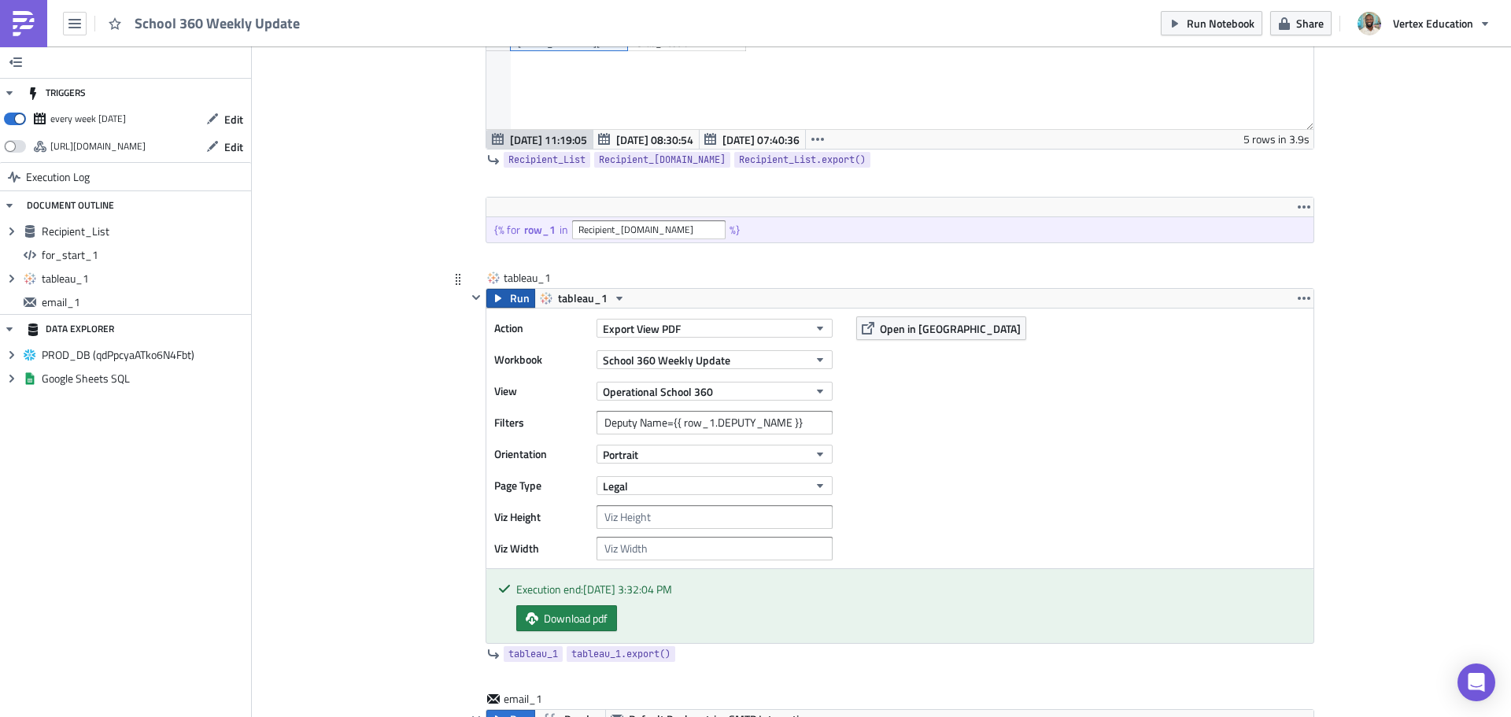
click at [510, 297] on span "Run" at bounding box center [520, 298] width 20 height 19
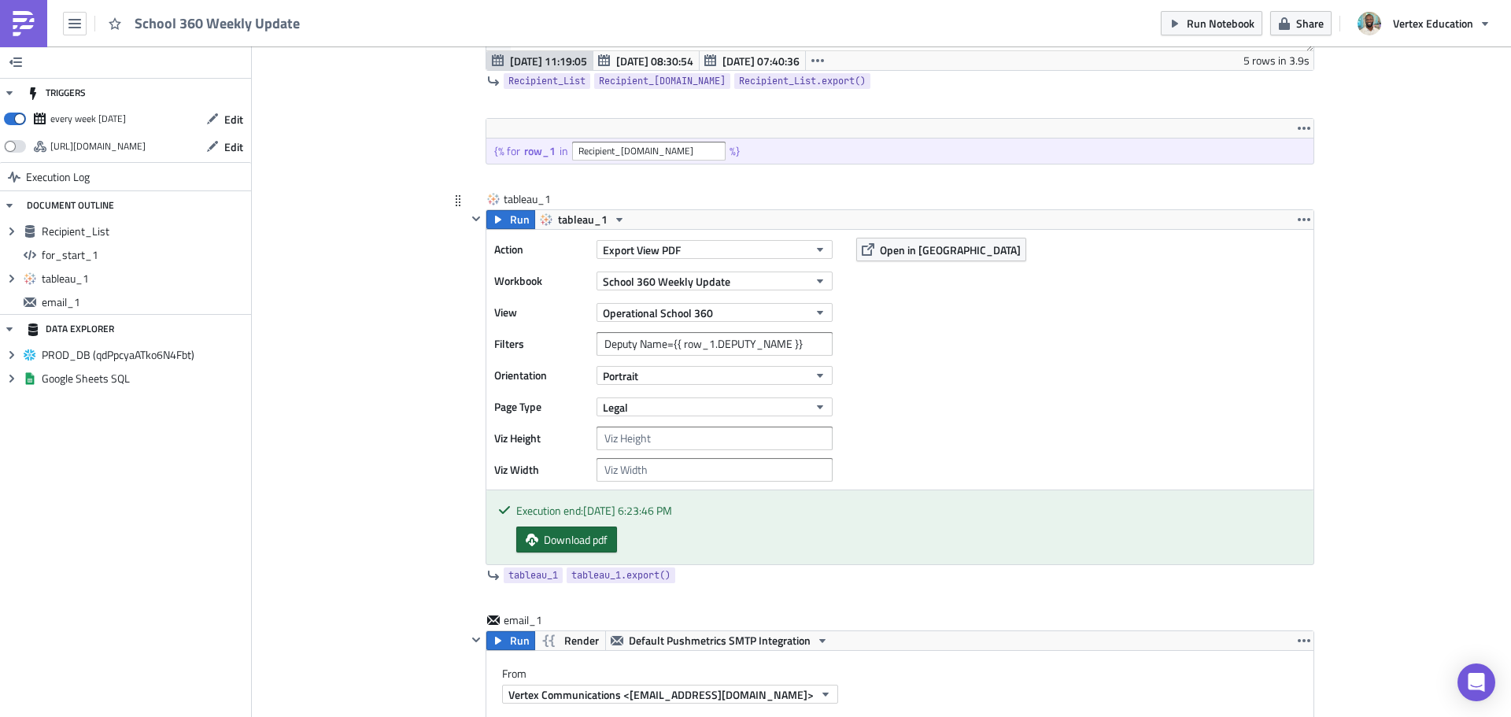
click at [578, 535] on span "Download pdf" at bounding box center [576, 539] width 64 height 17
click at [937, 255] on span "Open in [GEOGRAPHIC_DATA]" at bounding box center [950, 250] width 141 height 17
click at [495, 220] on icon "button" at bounding box center [498, 220] width 6 height 8
click at [556, 531] on span "Download pdf" at bounding box center [576, 539] width 64 height 17
click at [926, 250] on span "Open in [GEOGRAPHIC_DATA]" at bounding box center [950, 250] width 141 height 17
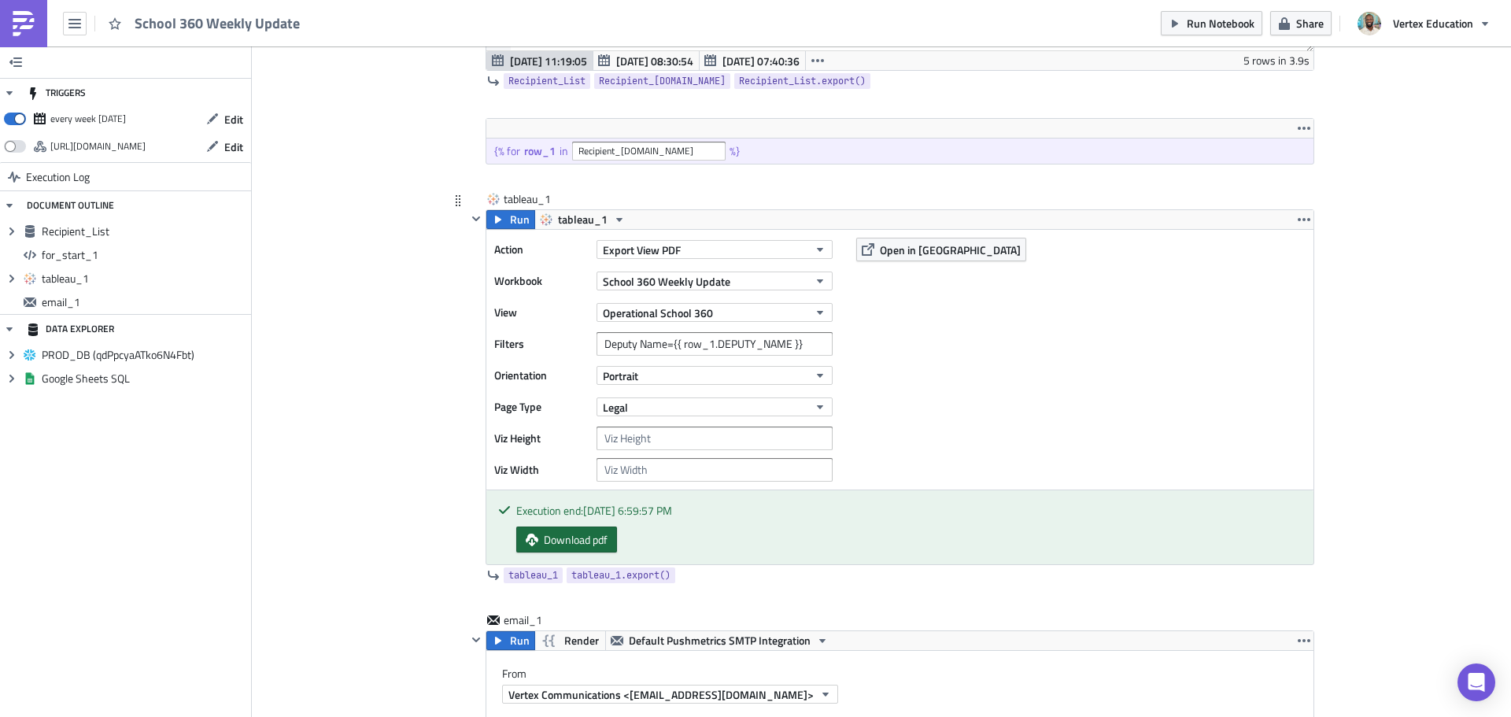
click at [581, 537] on span "Download pdf" at bounding box center [576, 539] width 64 height 17
click at [908, 251] on span "Open in [GEOGRAPHIC_DATA]" at bounding box center [950, 250] width 141 height 17
click at [929, 254] on span "Open in [GEOGRAPHIC_DATA]" at bounding box center [950, 250] width 141 height 17
click at [513, 218] on span "Run" at bounding box center [520, 219] width 20 height 19
click at [556, 545] on span "Download pdf" at bounding box center [576, 539] width 64 height 17
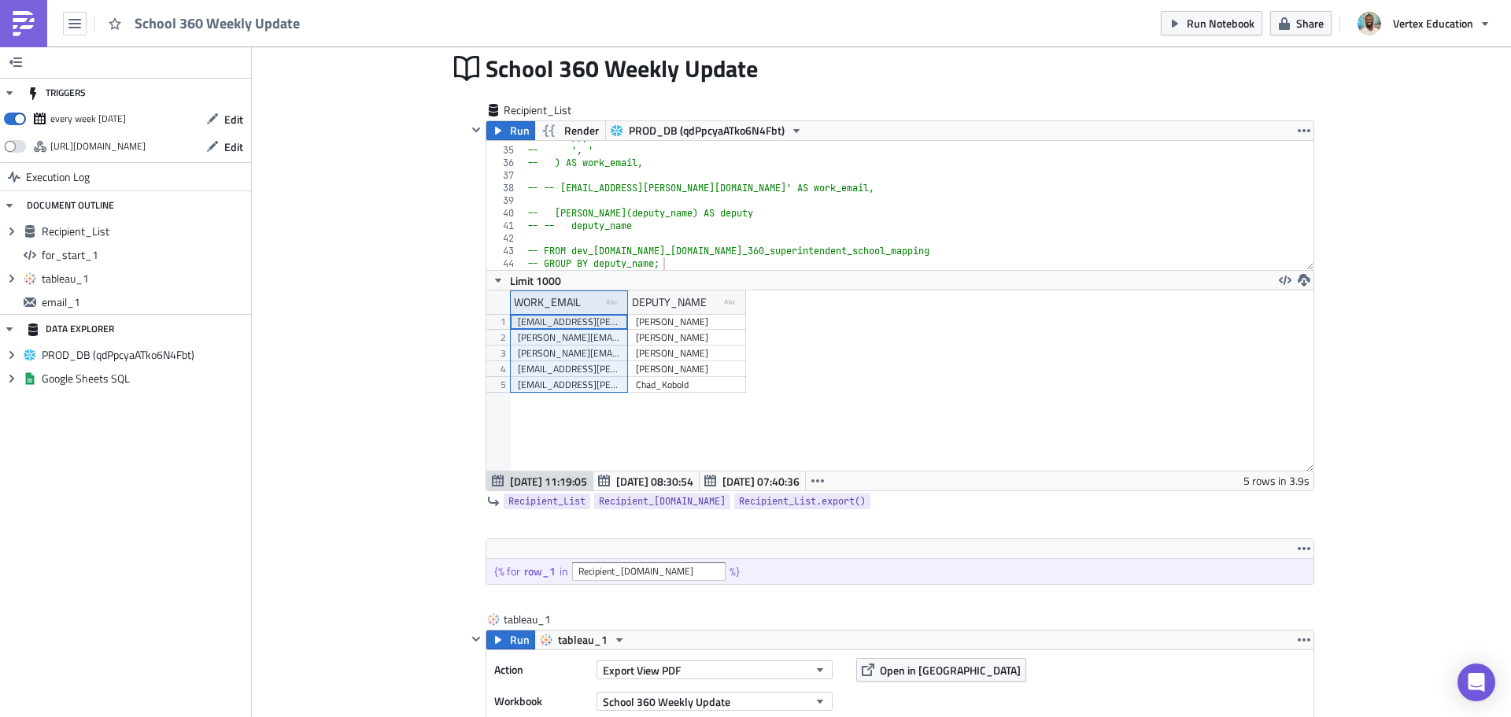
scroll to position [0, 0]
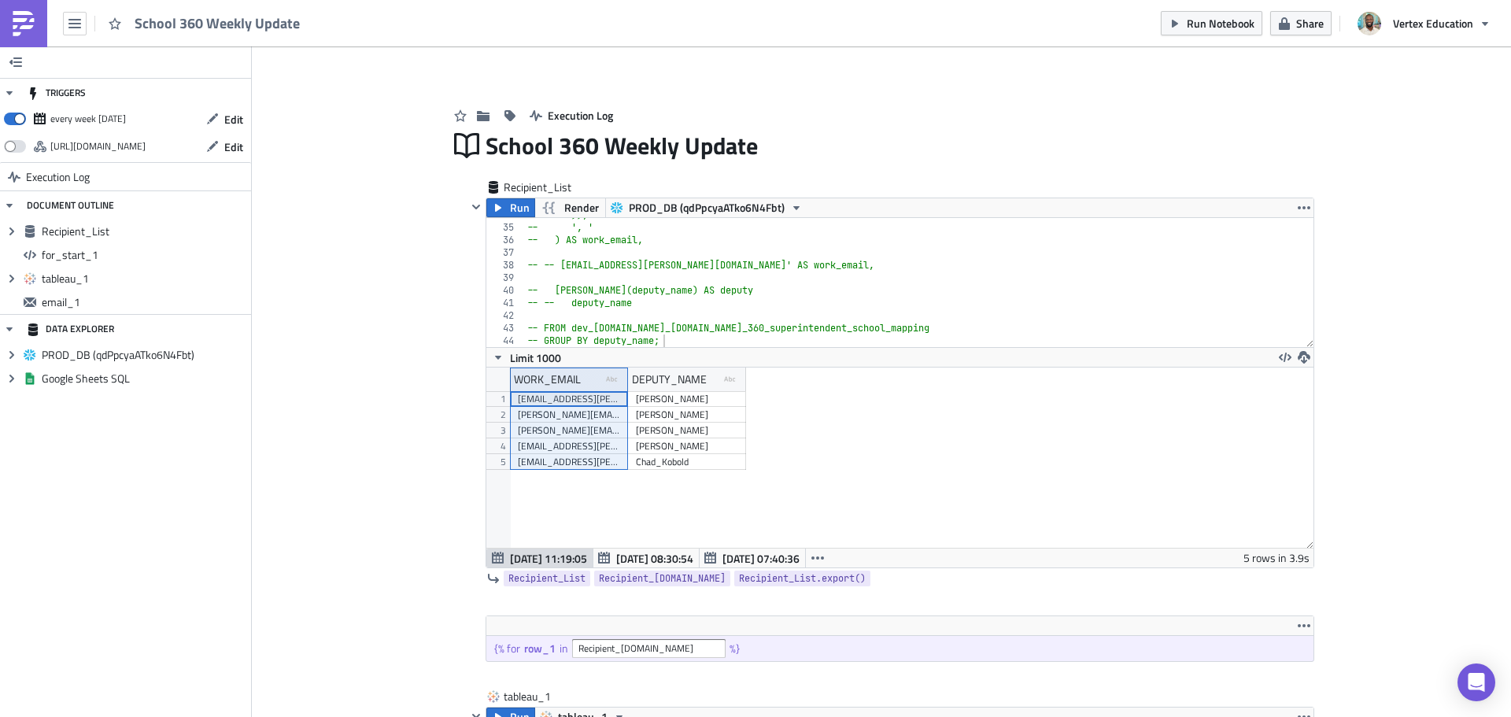
drag, startPoint x: 1457, startPoint y: 262, endPoint x: 1452, endPoint y: 242, distance: 21.0
click at [593, 405] on div "[EMAIL_ADDRESS][PERSON_NAME][DOMAIN_NAME], [PERSON_NAME][DOMAIN_NAME][EMAIL_ADD…" at bounding box center [569, 399] width 102 height 16
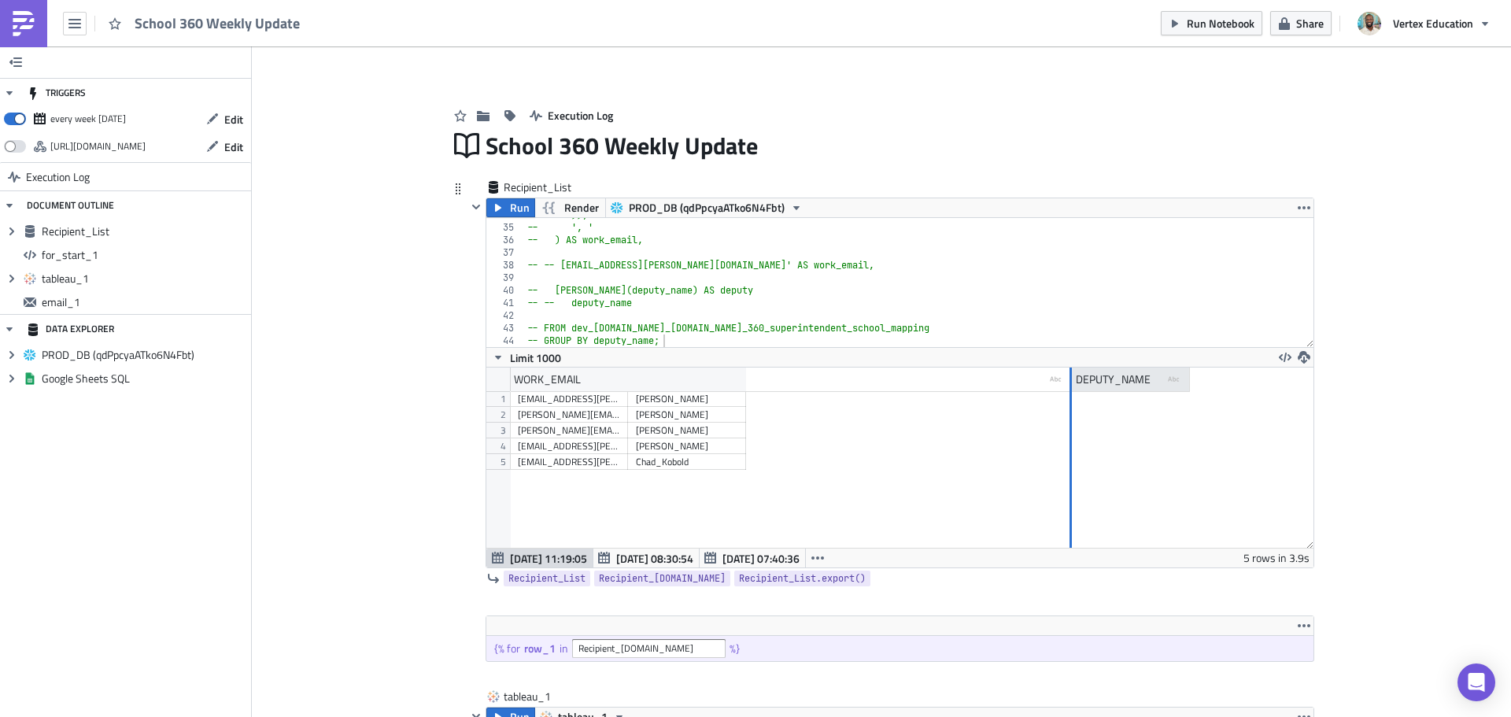
drag, startPoint x: 621, startPoint y: 386, endPoint x: 1065, endPoint y: 390, distance: 443.8
click at [1069, 390] on div at bounding box center [1070, 379] width 2 height 24
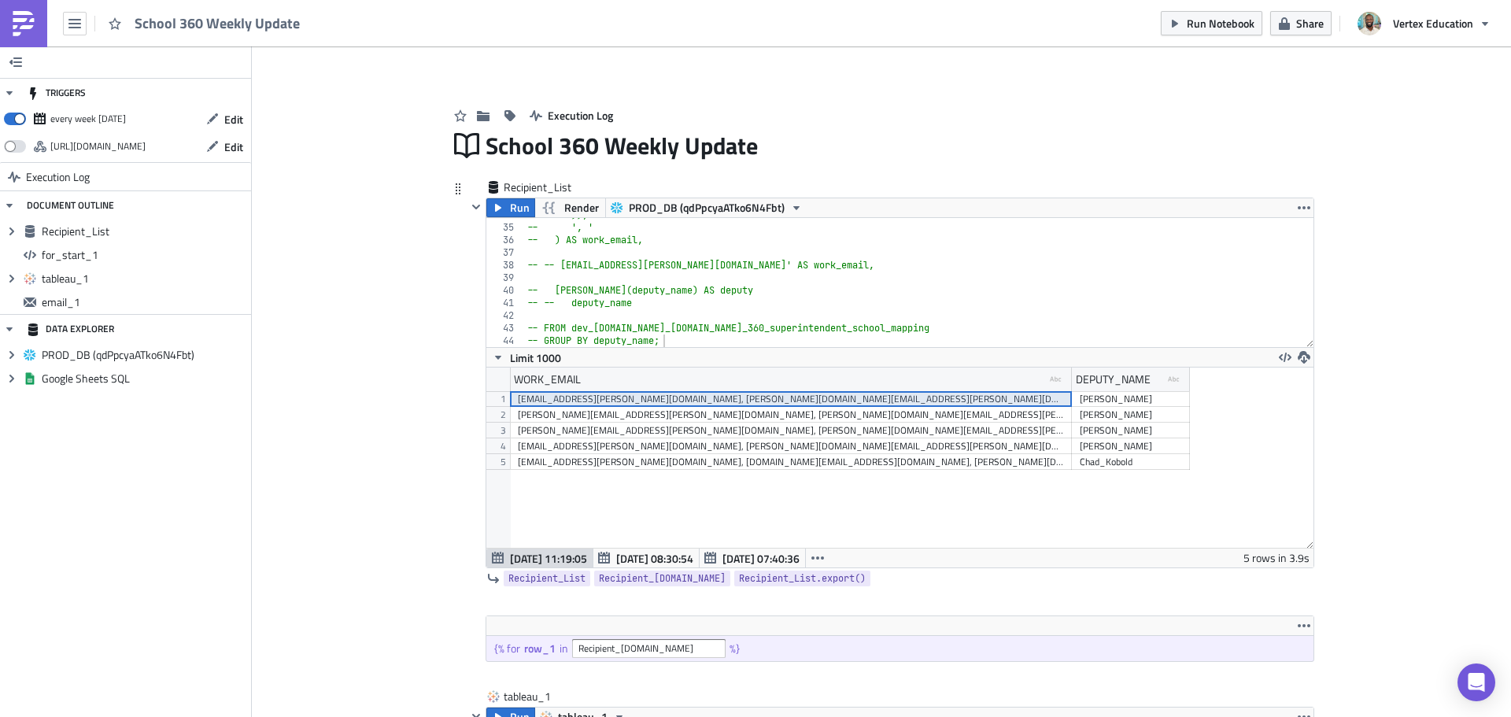
click at [975, 423] on div "[PERSON_NAME][EMAIL_ADDRESS][PERSON_NAME][DOMAIN_NAME], [PERSON_NAME][DOMAIN_NA…" at bounding box center [791, 431] width 546 height 16
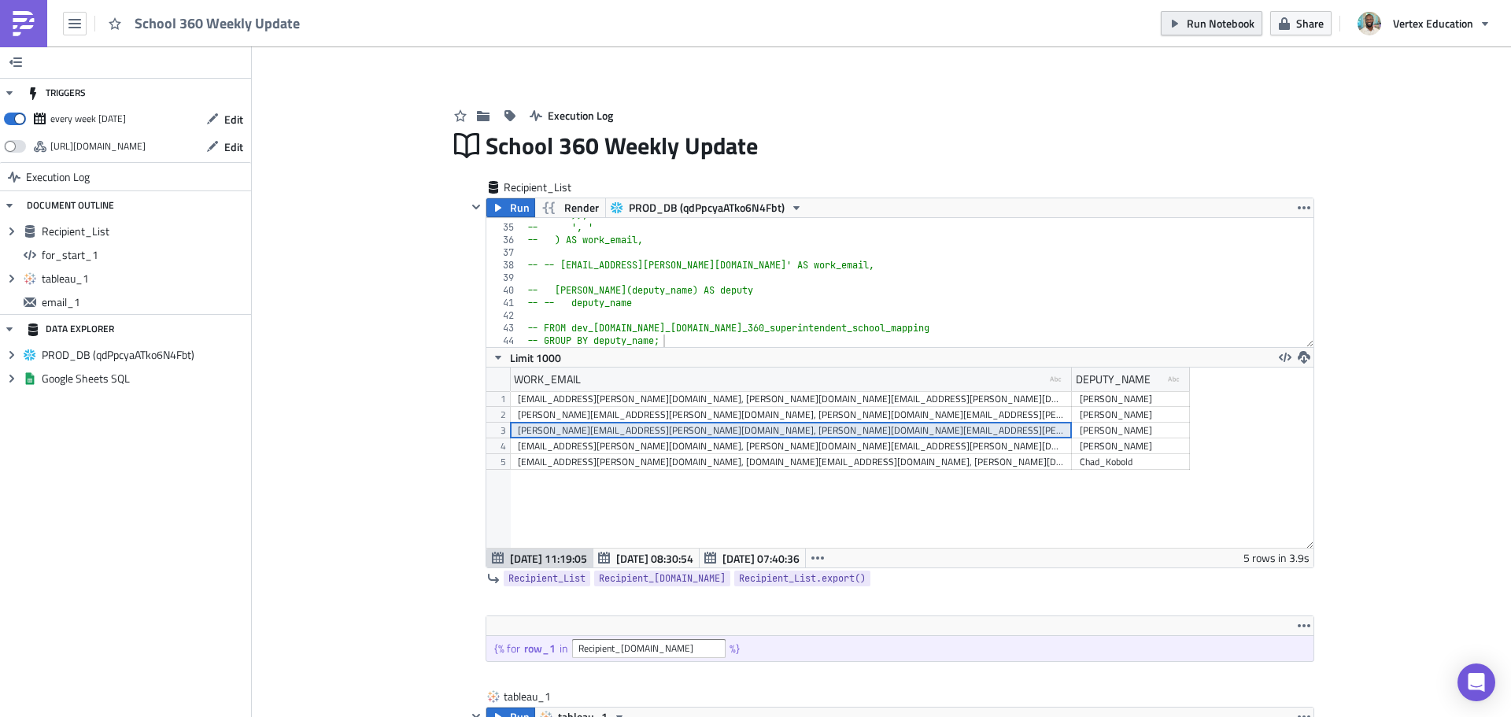
click at [1207, 24] on span "Run Notebook" at bounding box center [1221, 23] width 68 height 17
